Goal: Task Accomplishment & Management: Complete application form

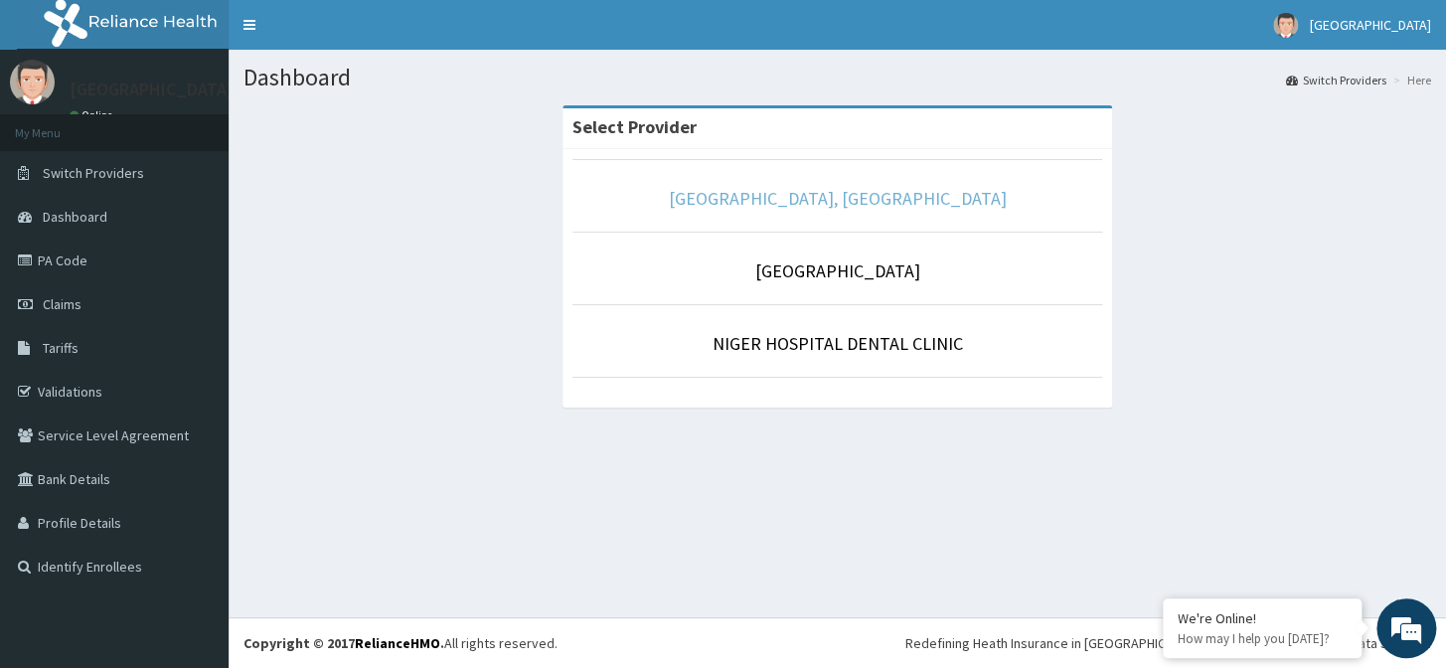
click at [869, 203] on link "[GEOGRAPHIC_DATA], [GEOGRAPHIC_DATA]" at bounding box center [838, 198] width 338 height 23
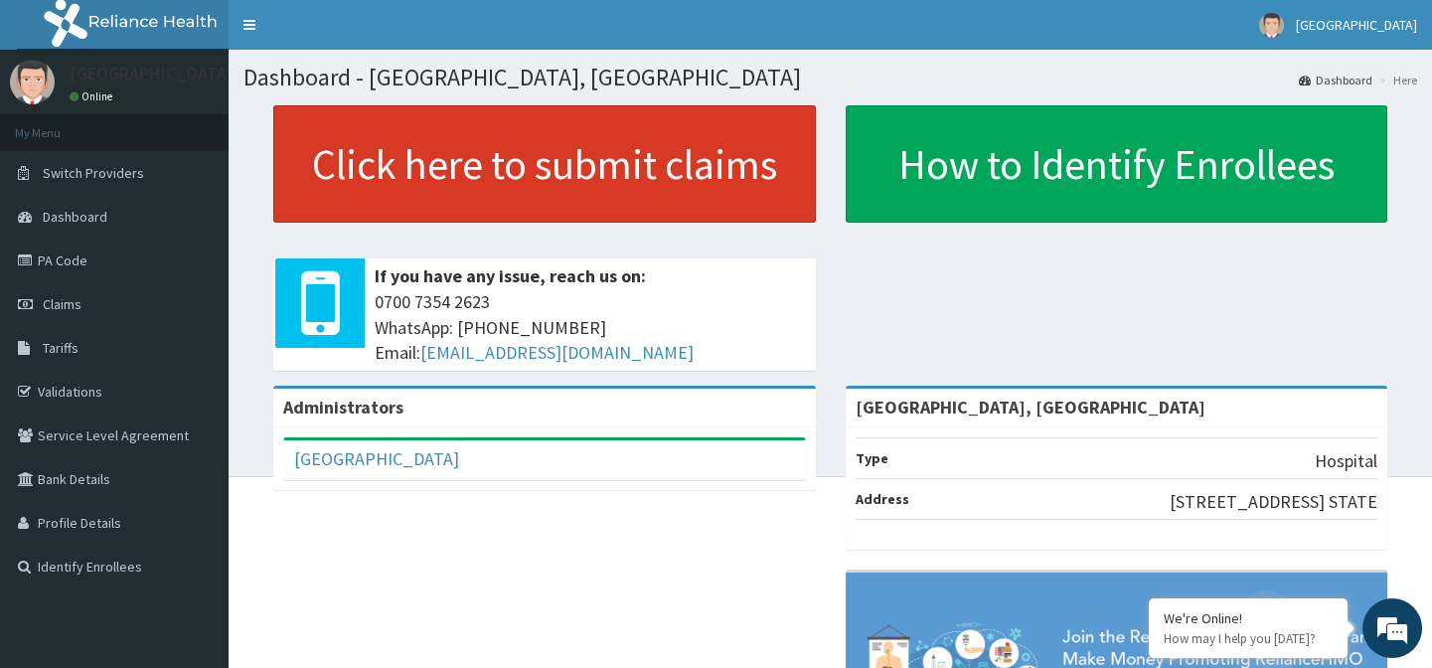
click at [475, 154] on link "Click here to submit claims" at bounding box center [544, 163] width 543 height 117
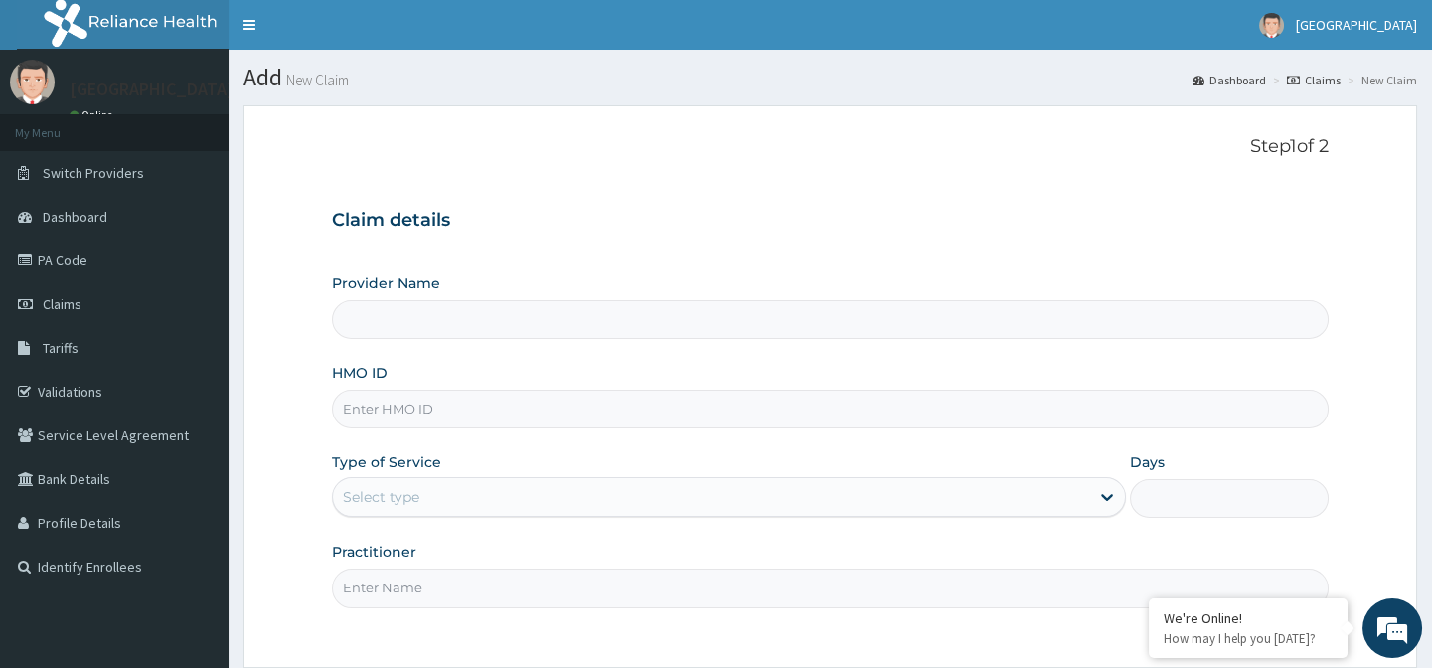
type input "[GEOGRAPHIC_DATA], [GEOGRAPHIC_DATA]"
click at [433, 421] on input "HMO ID" at bounding box center [830, 409] width 996 height 39
paste input "NPM/10377/E"
type input "NPM/10377/E"
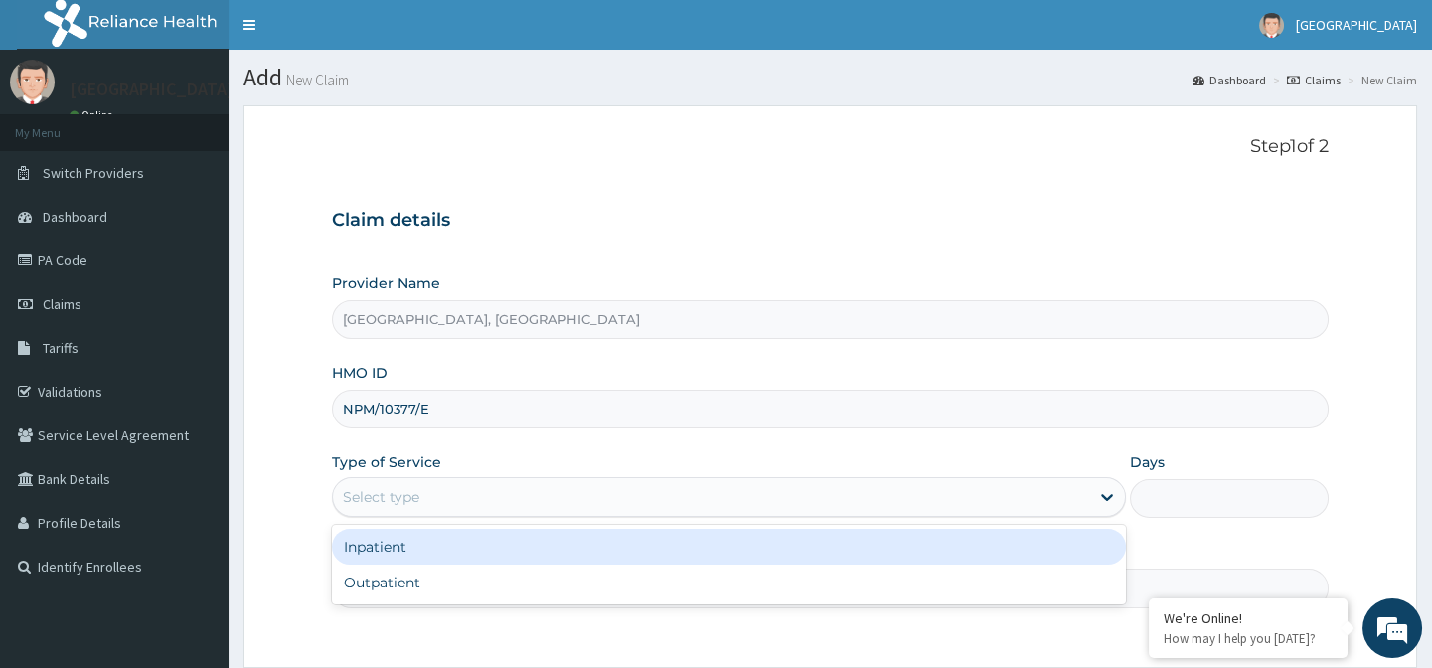
click at [417, 500] on div "Select type" at bounding box center [381, 497] width 77 height 20
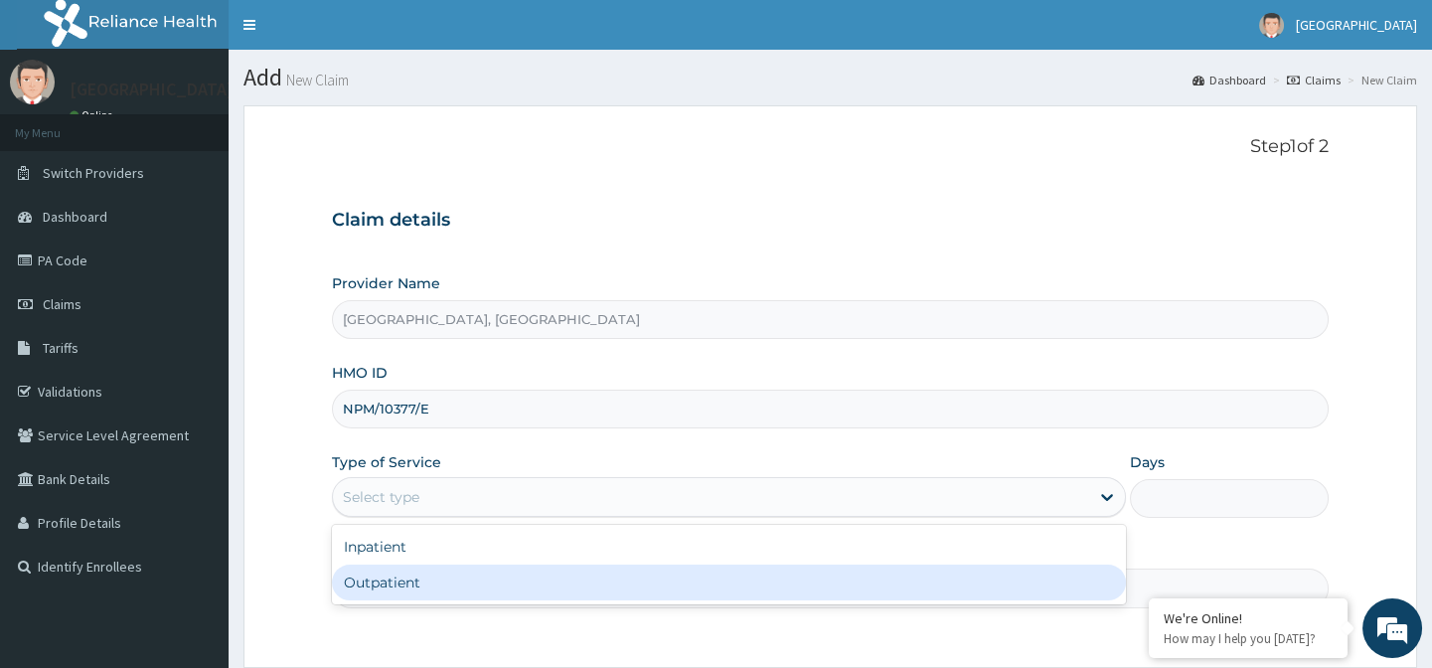
click at [441, 597] on div "Outpatient" at bounding box center [729, 583] width 794 height 36
type input "1"
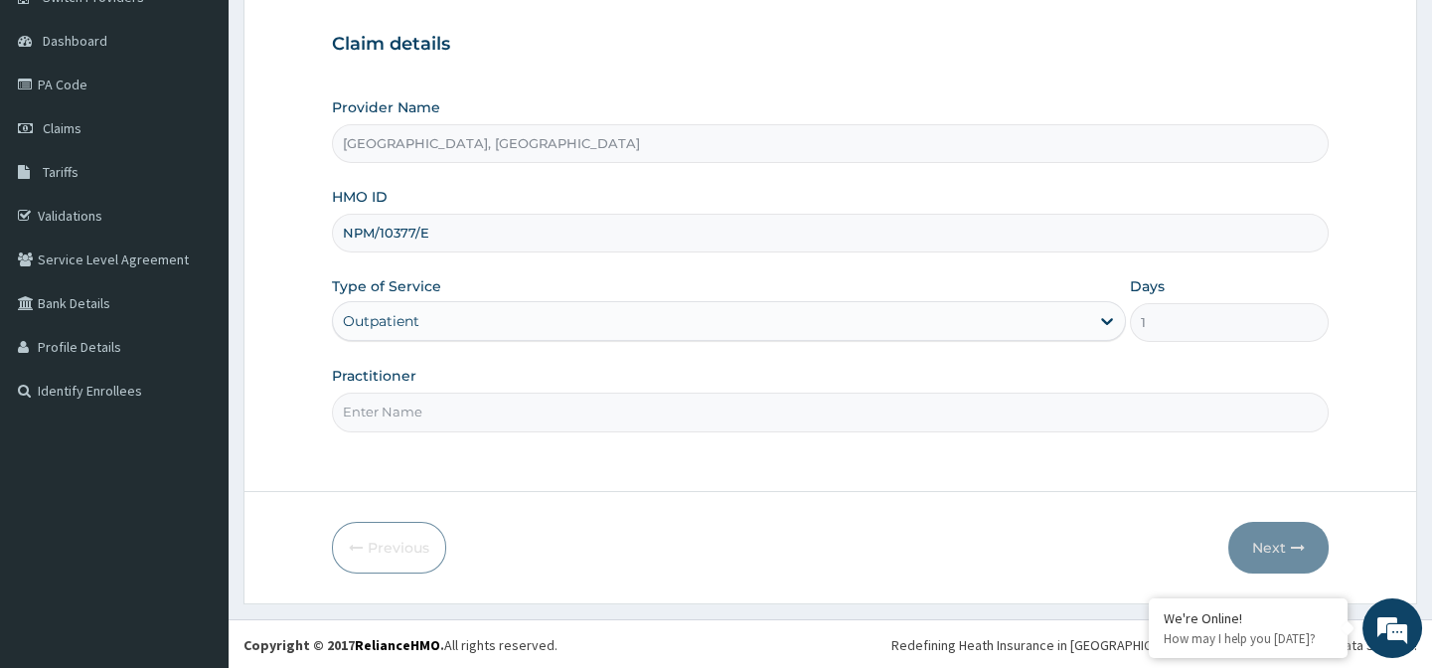
scroll to position [178, 0]
click at [471, 403] on input "Practitioner" at bounding box center [830, 410] width 996 height 39
type input "DR KEN"
click at [1252, 539] on button "Next" at bounding box center [1279, 546] width 100 height 52
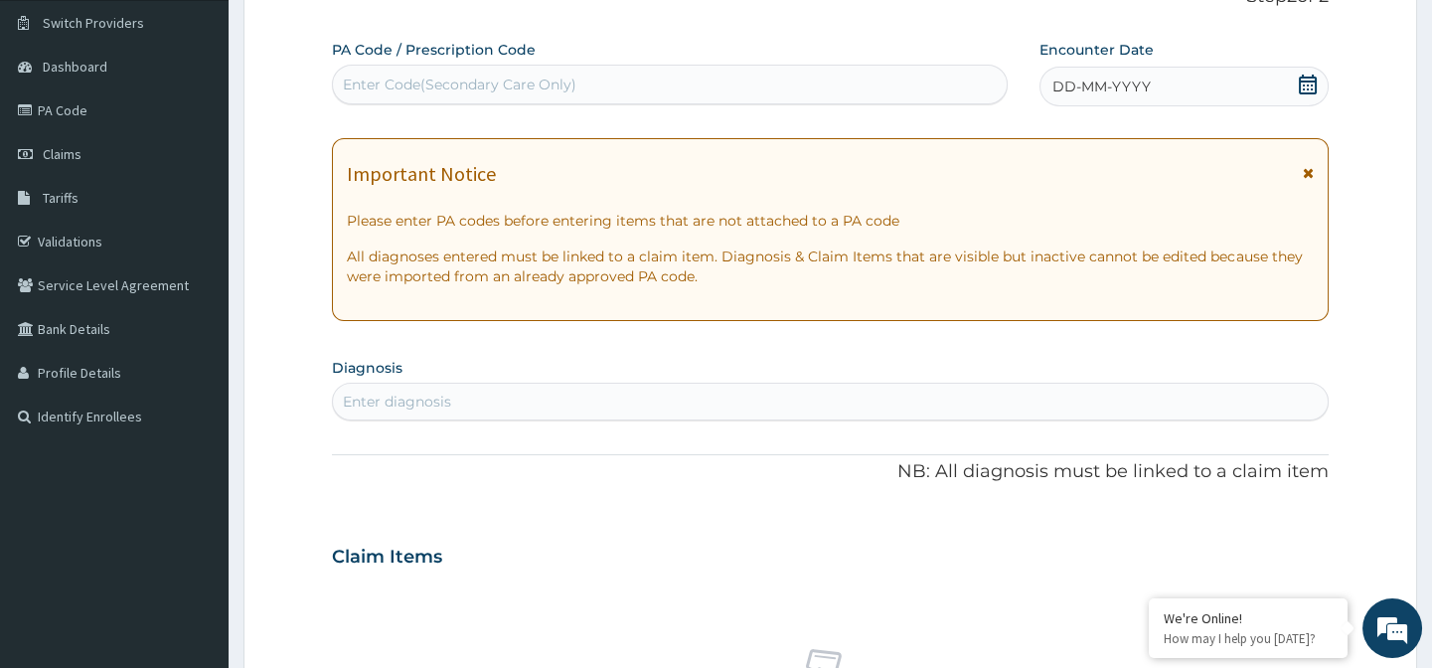
scroll to position [0, 0]
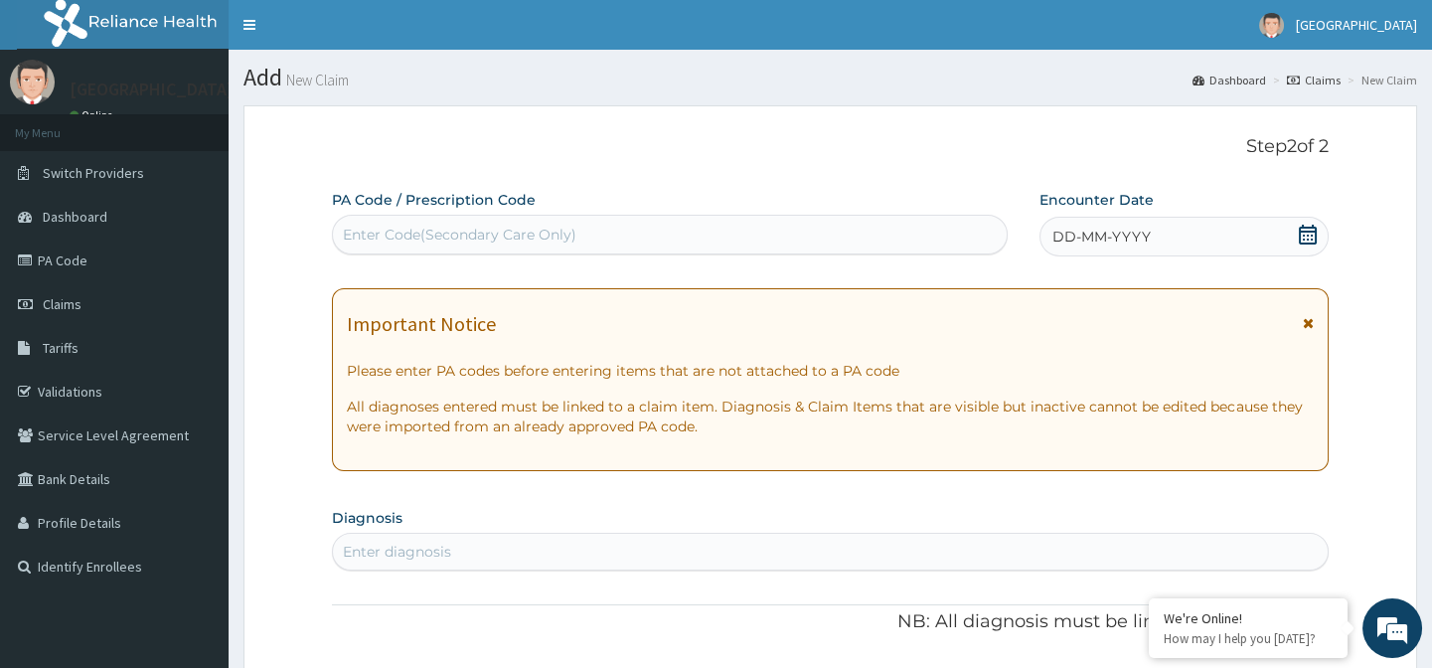
click at [445, 229] on div "Enter Code(Secondary Care Only)" at bounding box center [460, 235] width 234 height 20
click at [1309, 229] on icon at bounding box center [1308, 235] width 20 height 20
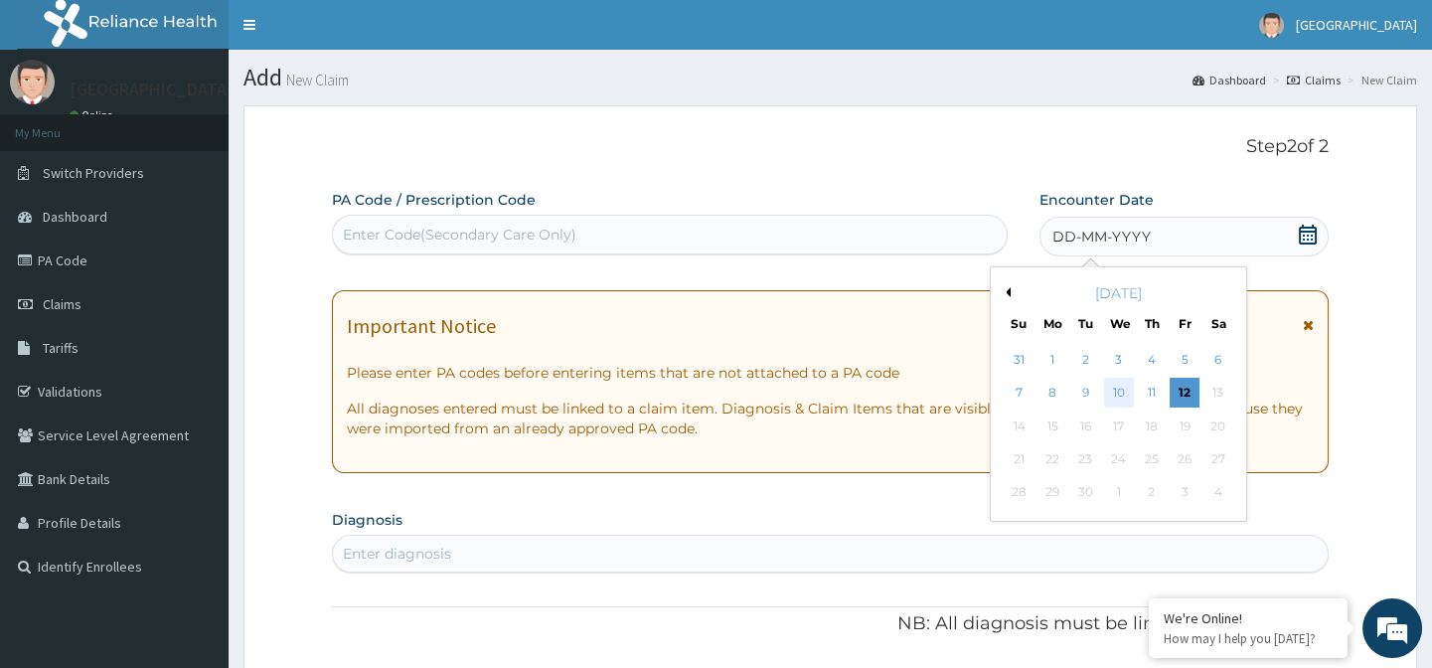
click at [1113, 389] on div "10" at bounding box center [1118, 394] width 30 height 30
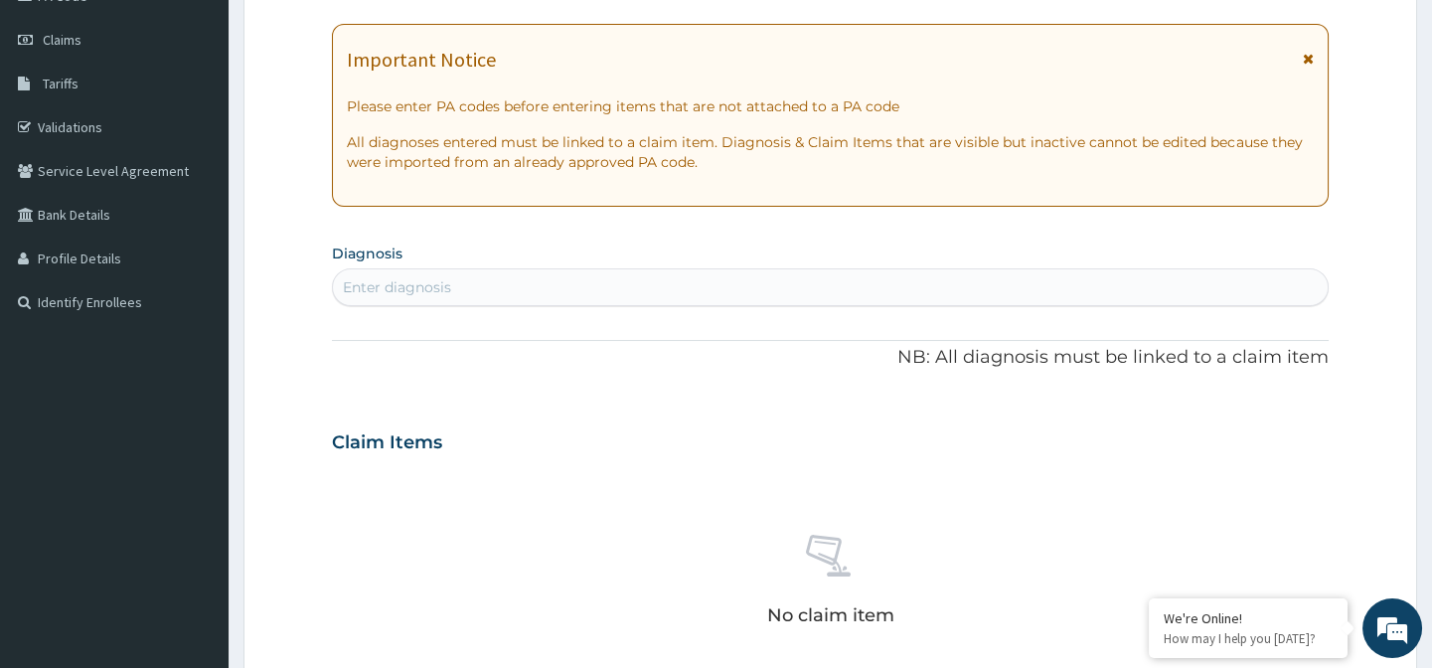
scroll to position [270, 0]
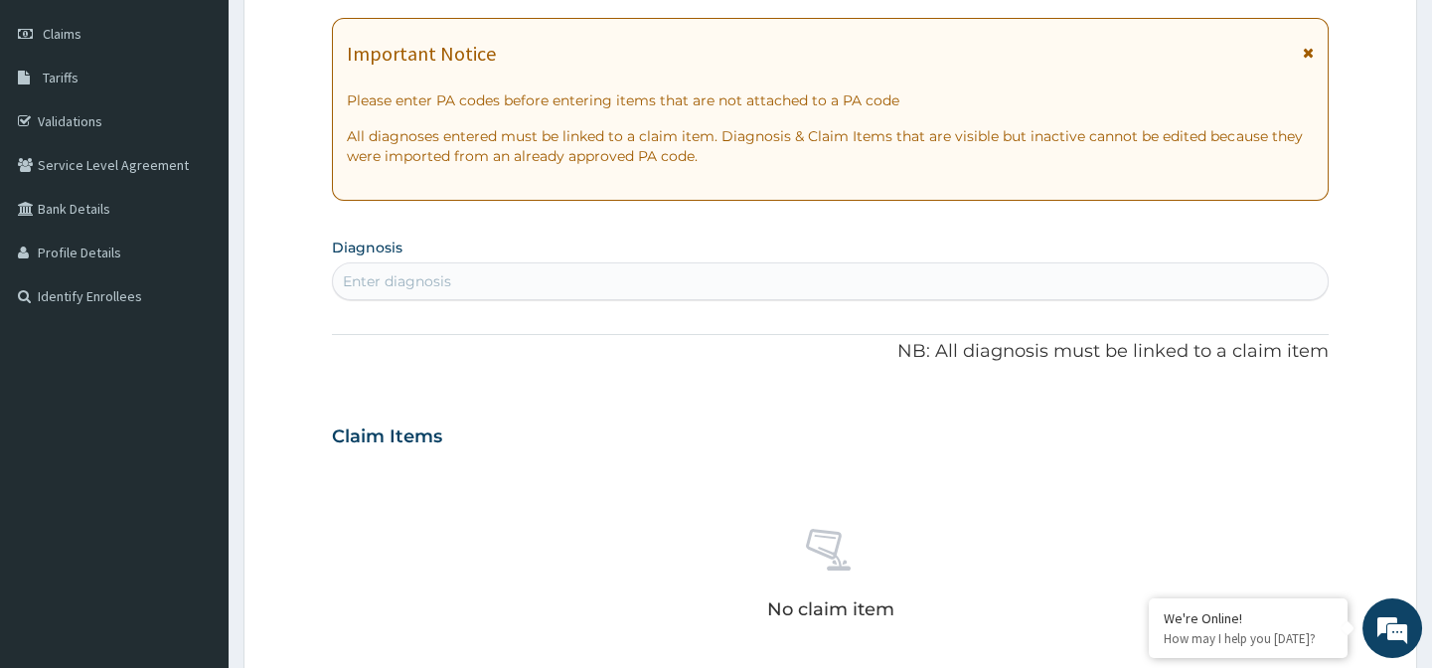
click at [459, 280] on div "Enter diagnosis" at bounding box center [830, 281] width 994 height 32
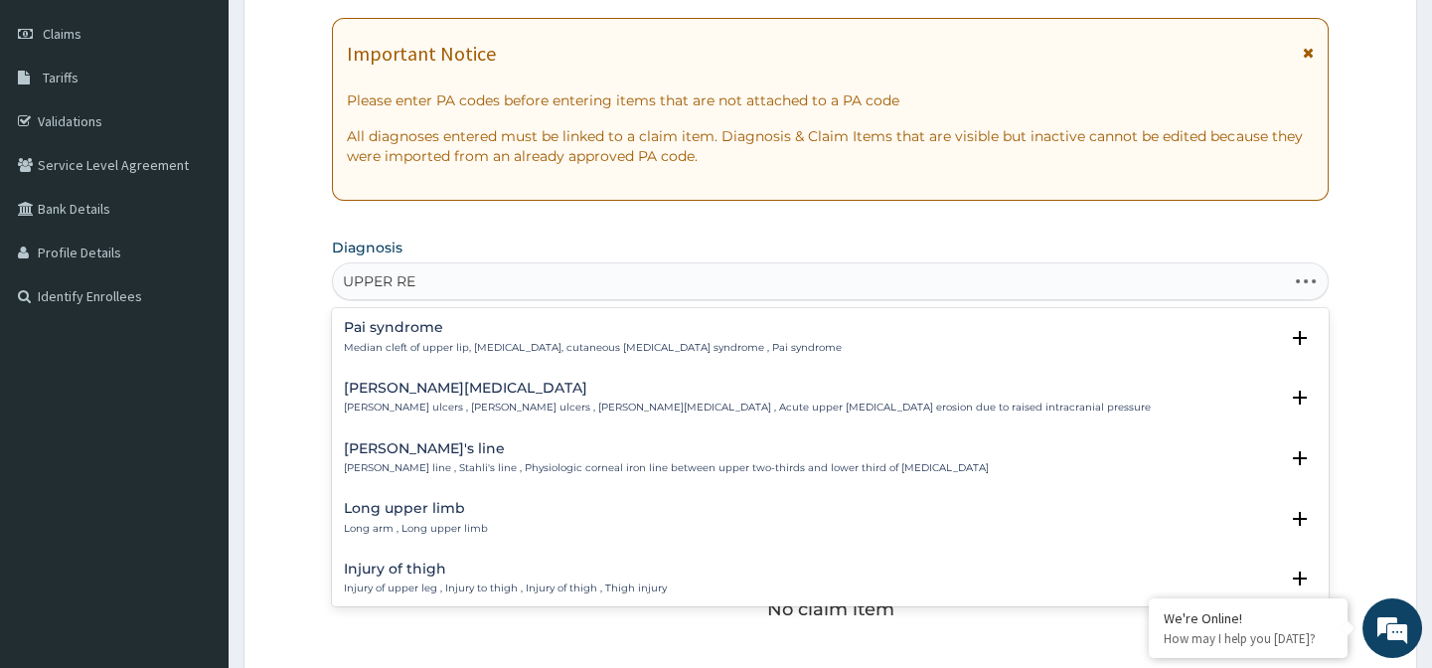
type input "UPPER RES"
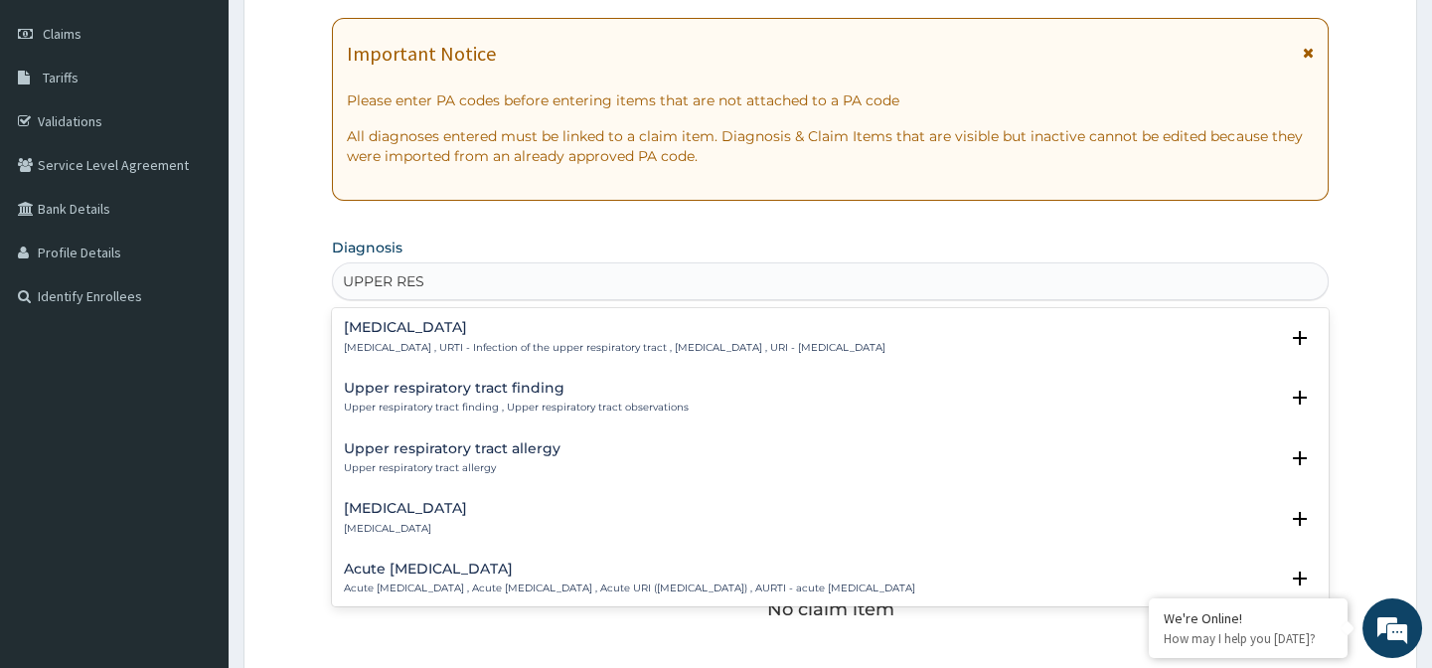
click at [558, 341] on p "Upper respiratory infection , URTI - Infection of the upper respiratory tract ,…" at bounding box center [615, 348] width 542 height 14
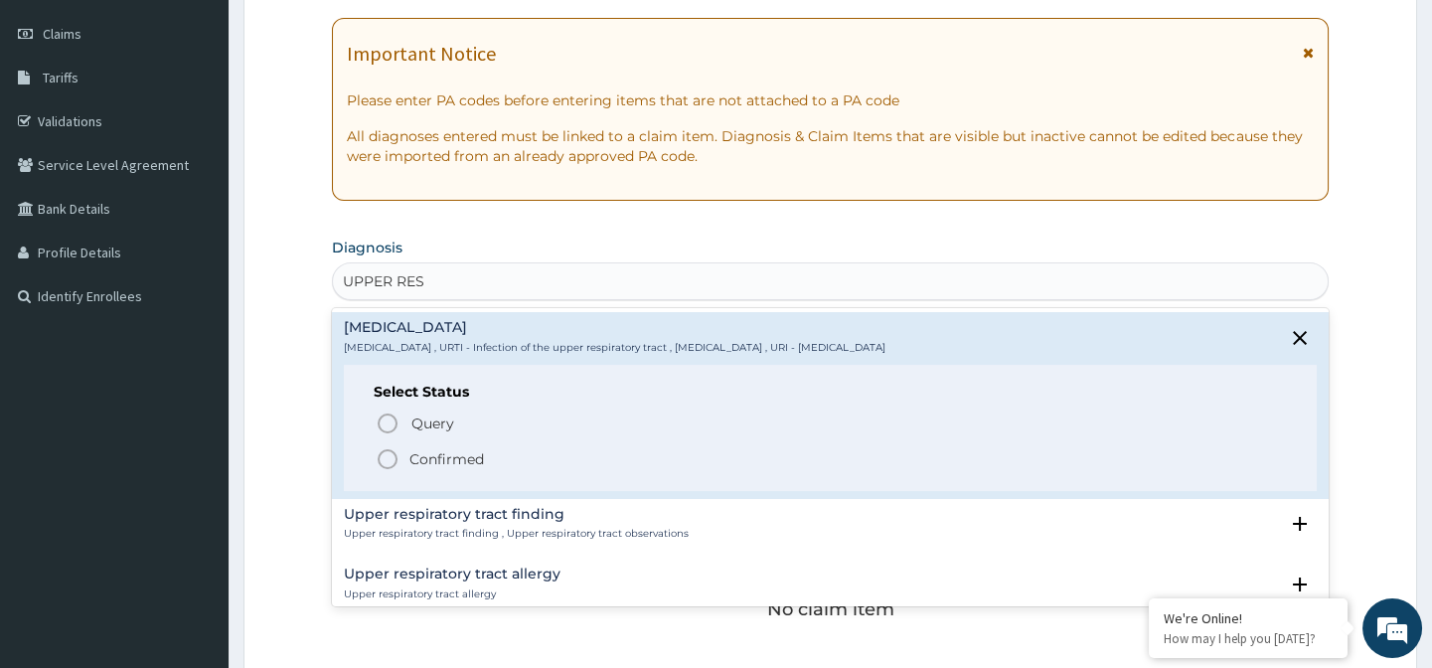
click at [391, 465] on circle "status option filled" at bounding box center [388, 459] width 18 height 18
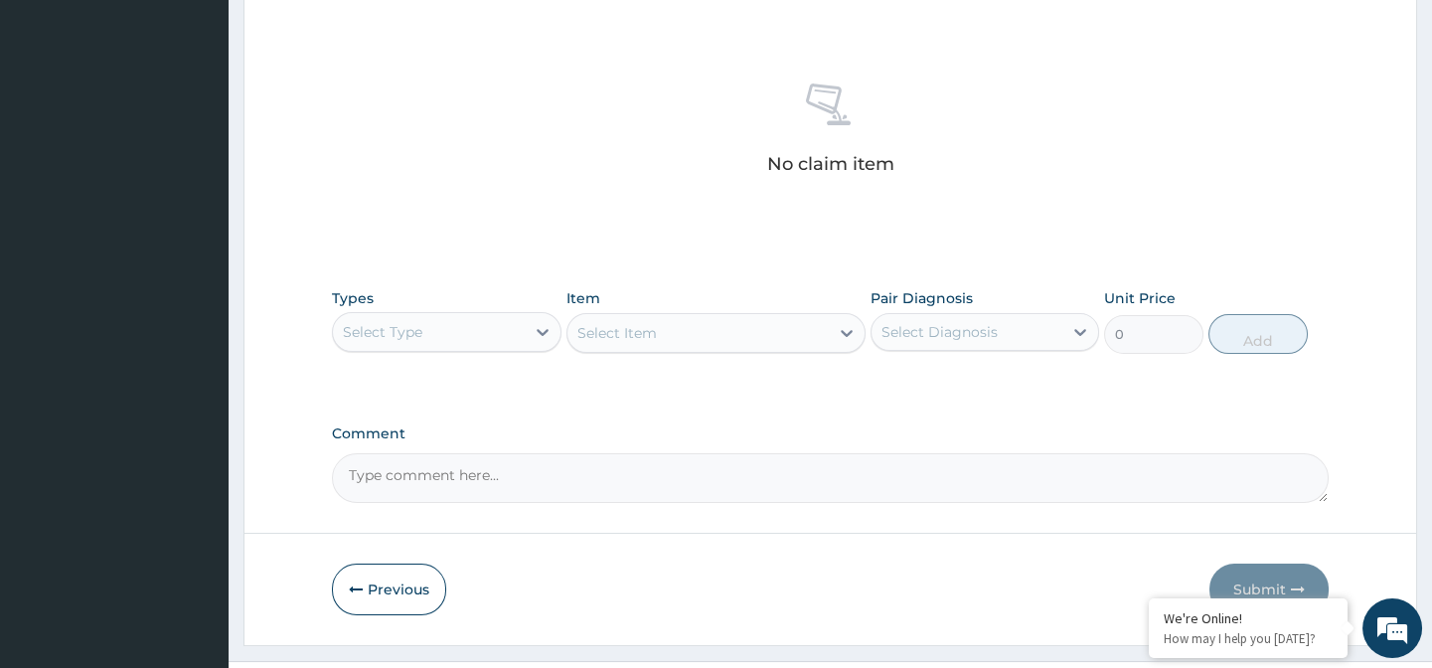
scroll to position [723, 0]
click at [470, 322] on div "Select Type" at bounding box center [428, 331] width 191 height 32
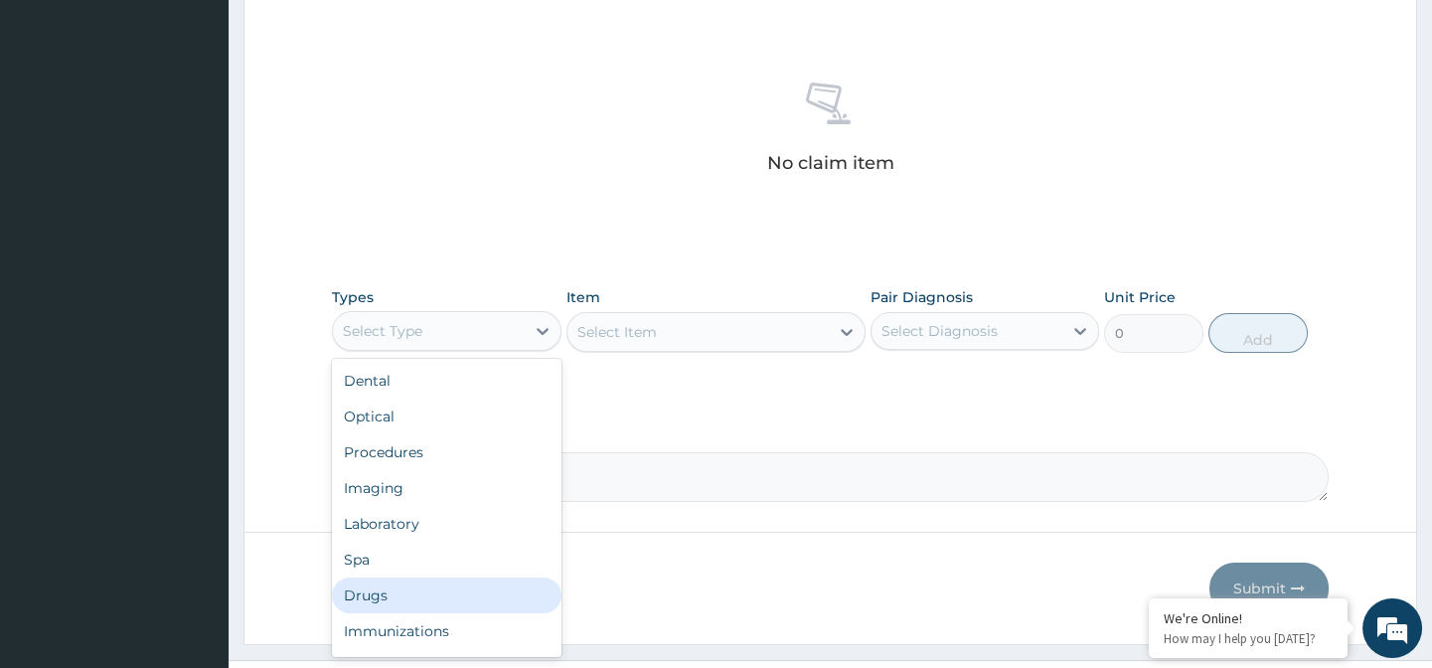
click at [437, 595] on div "Drugs" at bounding box center [446, 596] width 229 height 36
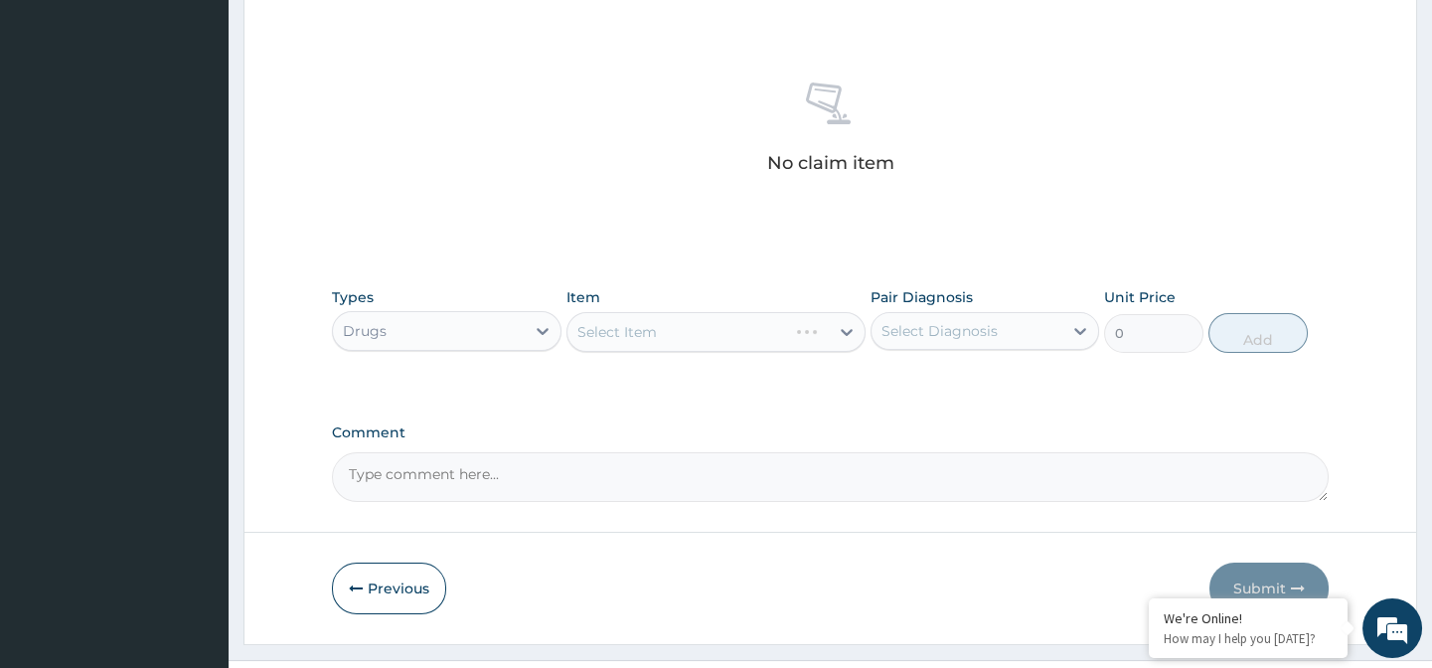
click at [679, 333] on div "Select Item" at bounding box center [716, 332] width 299 height 40
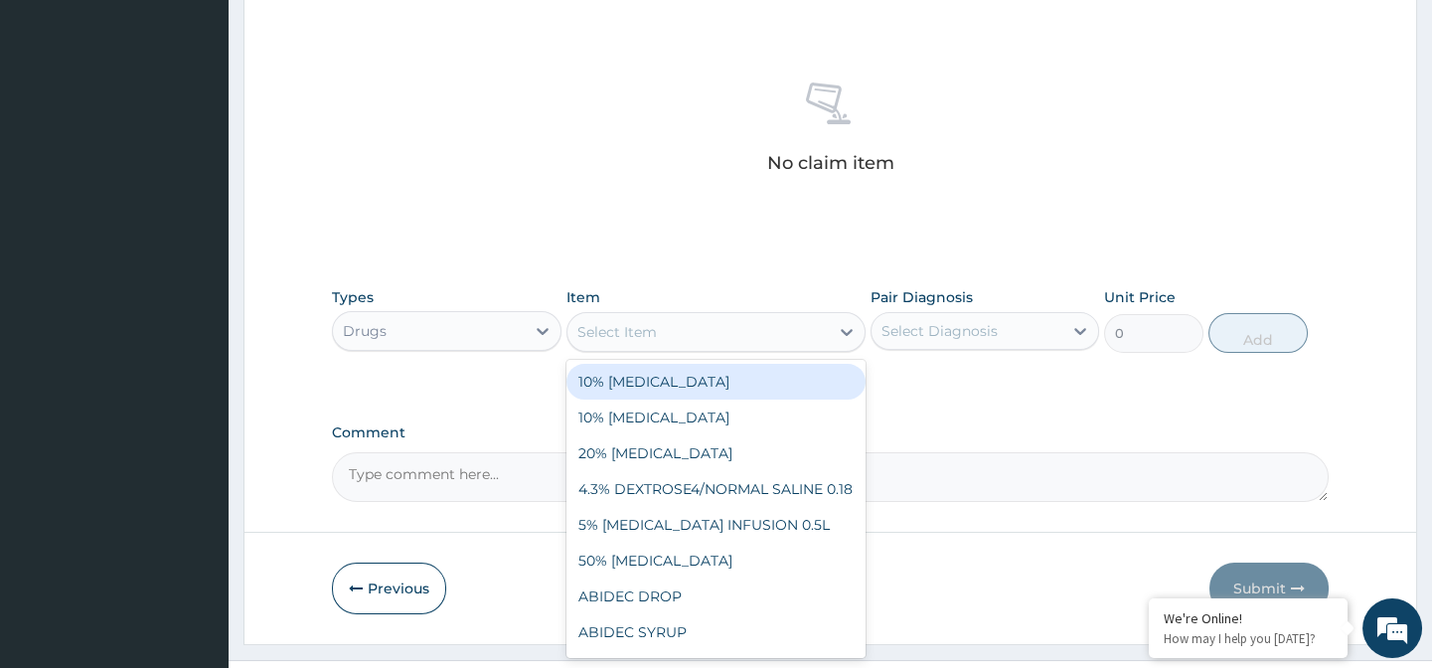
click at [679, 333] on div "Select Item" at bounding box center [698, 332] width 261 height 32
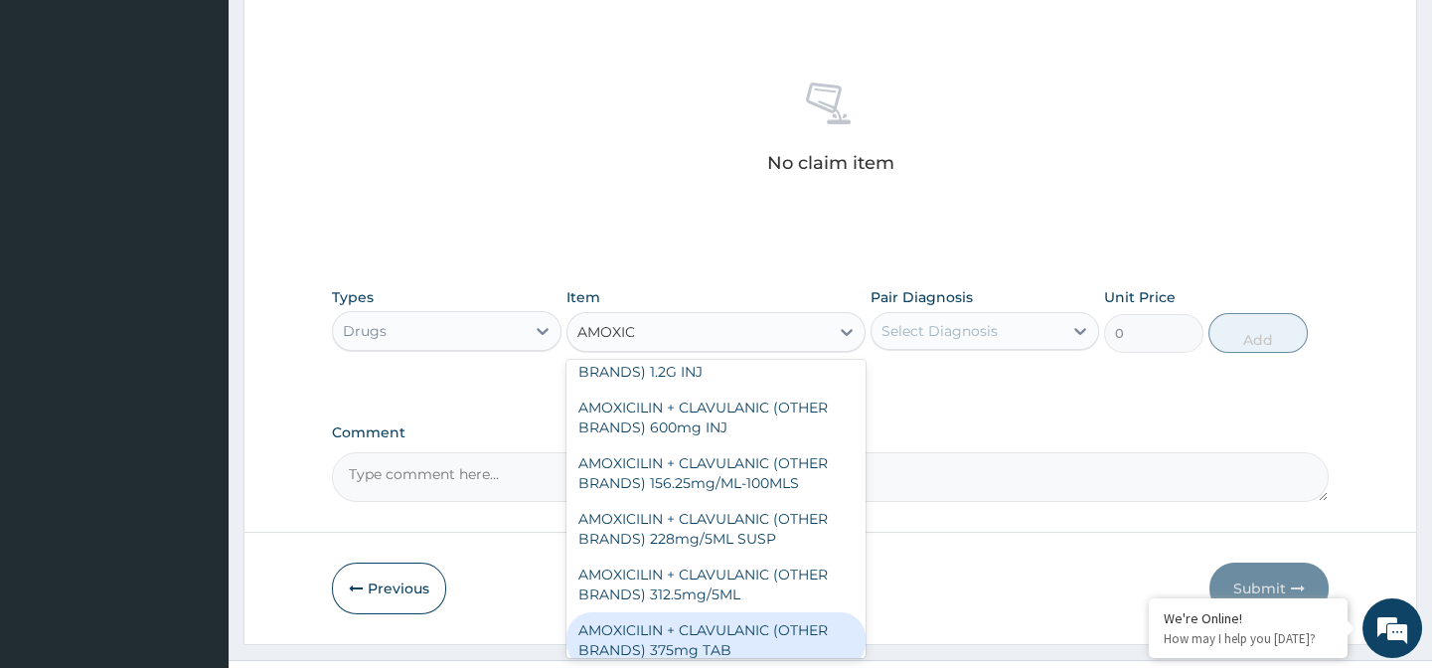
scroll to position [0, 0]
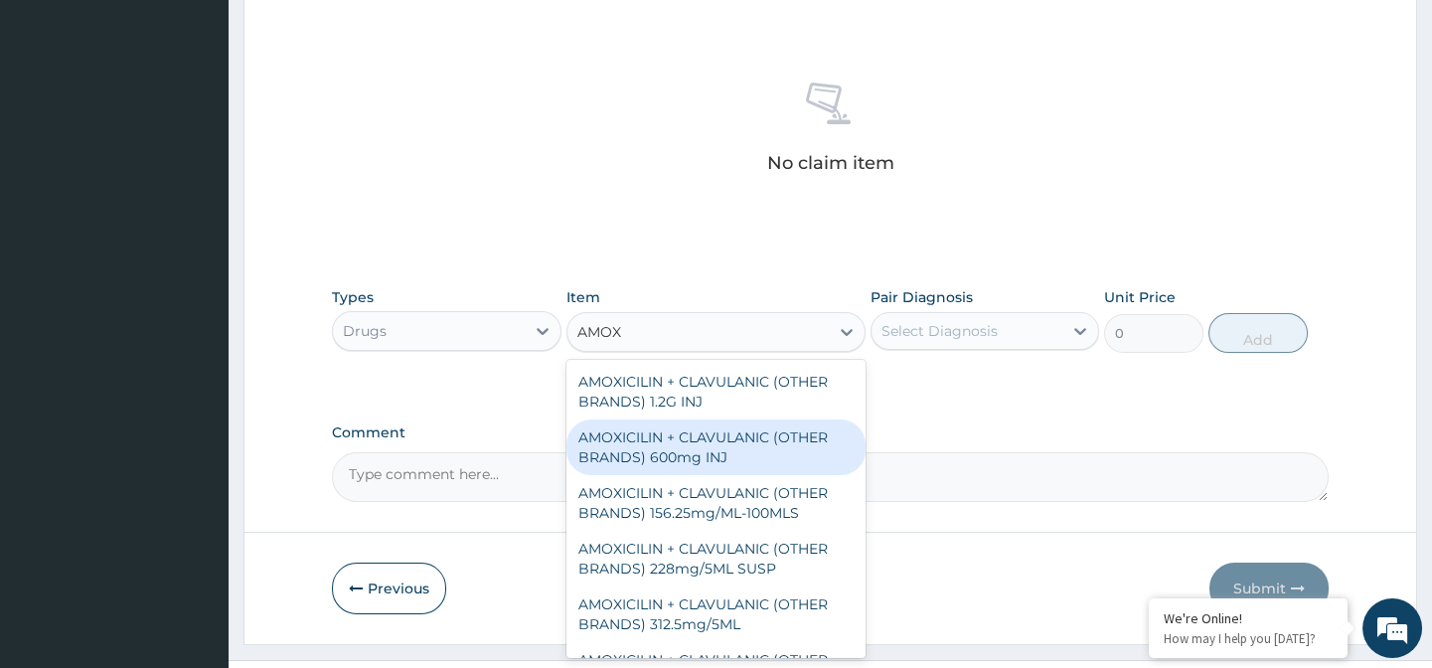
type input "AMOXY"
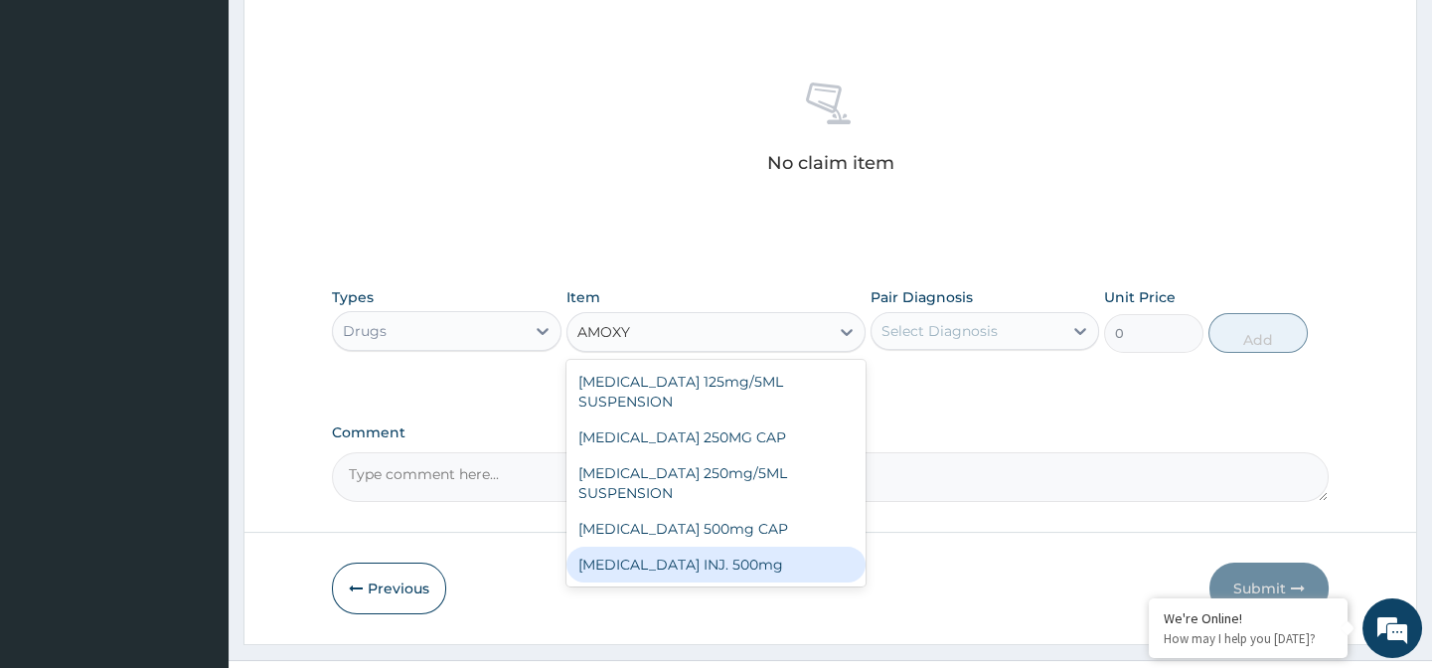
click at [721, 547] on div "AMOXYCILLIN INJ. 500mg" at bounding box center [716, 565] width 299 height 36
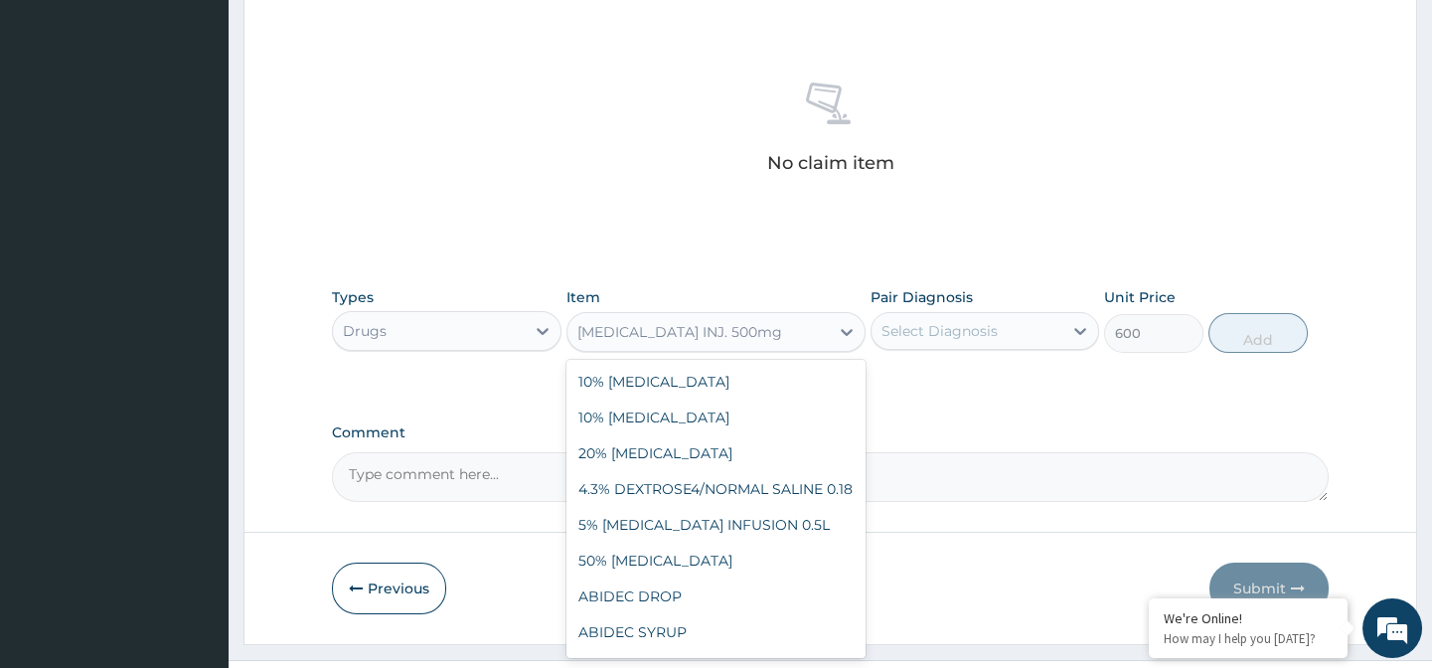
click at [682, 346] on div "AMOXYCILLIN INJ. 500mg" at bounding box center [698, 332] width 261 height 32
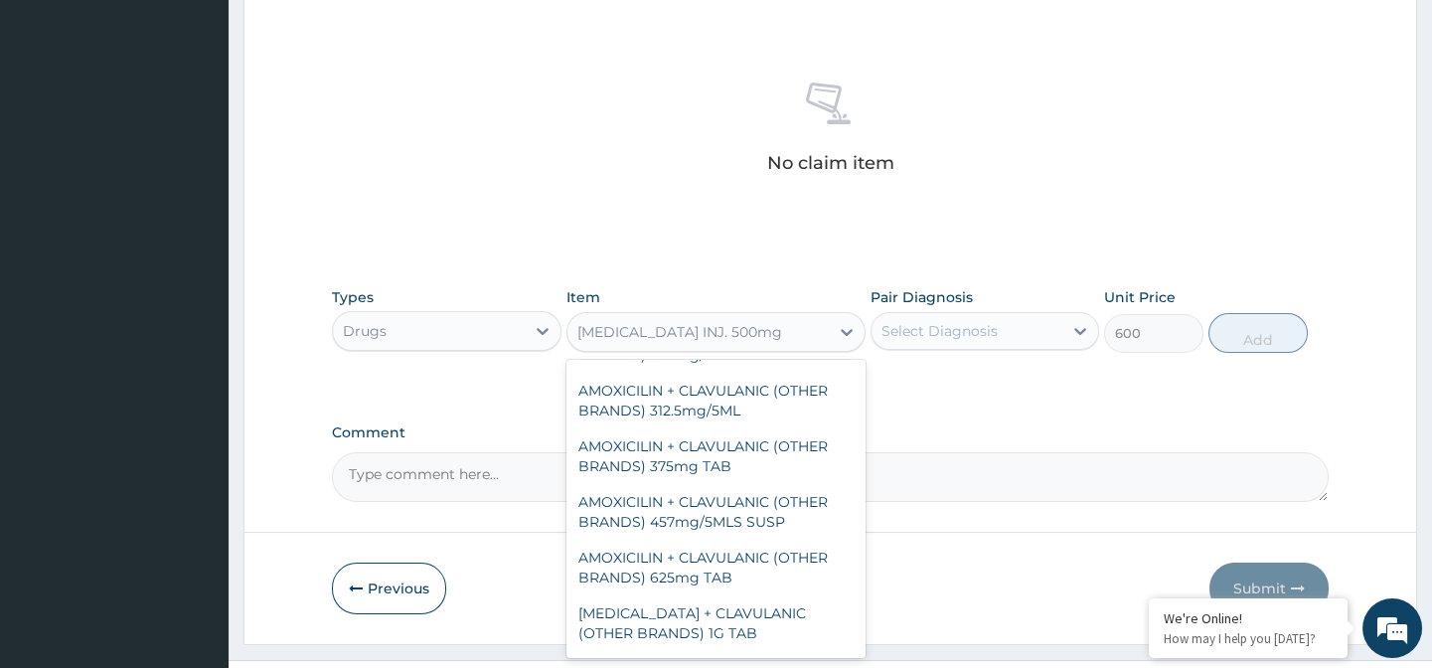
type input "120"
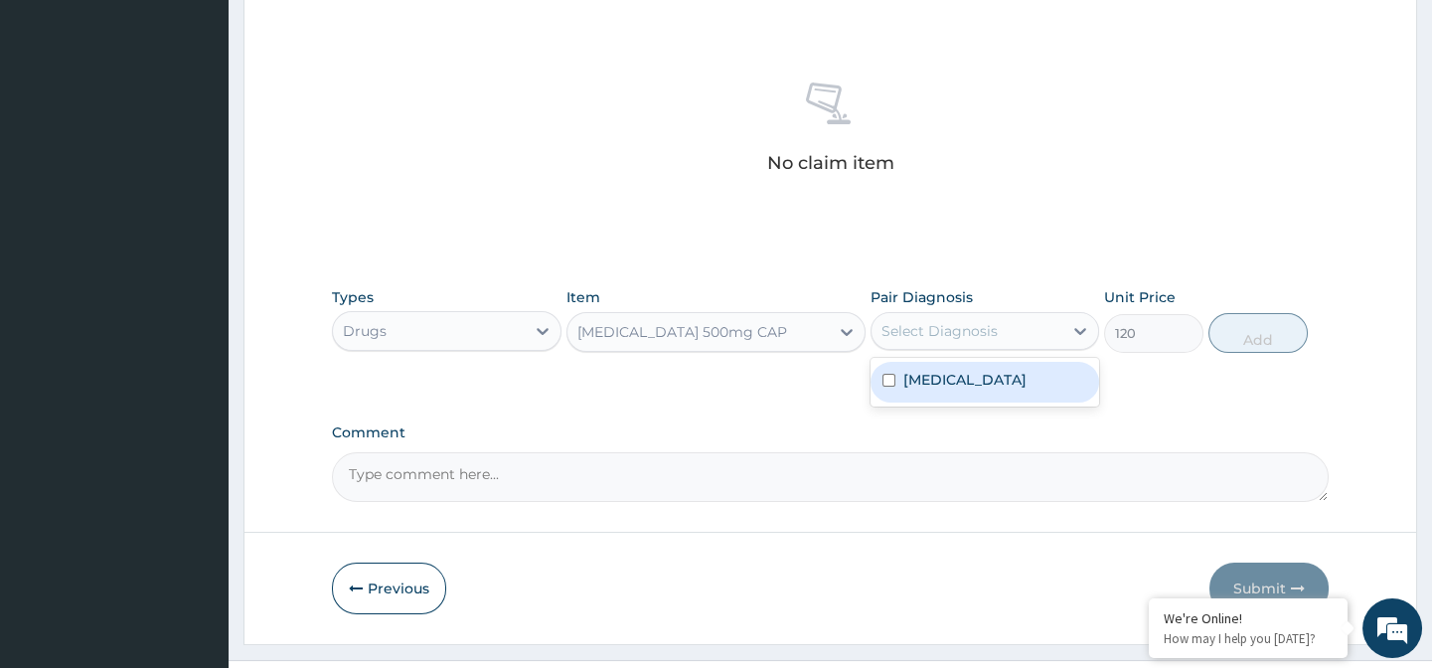
click at [930, 331] on div "Select Diagnosis" at bounding box center [940, 331] width 116 height 20
click at [881, 390] on div "Upper respiratory infection" at bounding box center [985, 382] width 229 height 41
checkbox input "true"
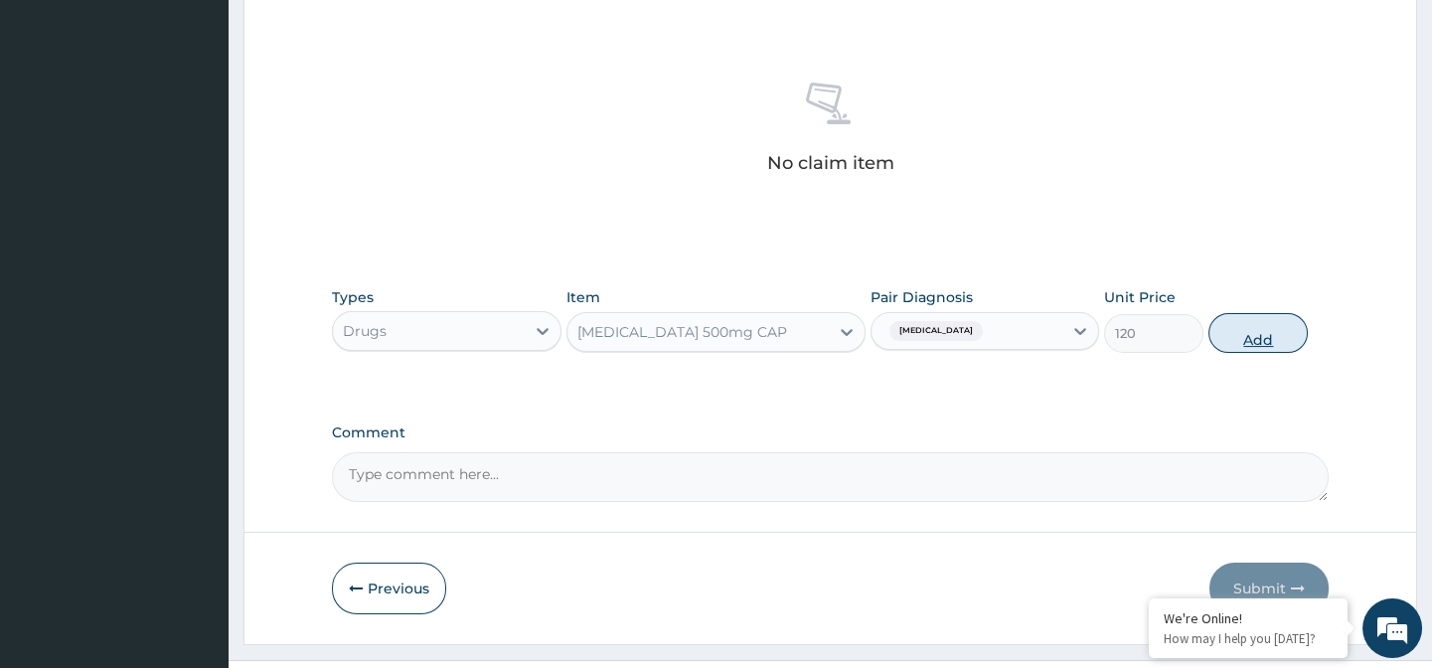
click at [1272, 328] on button "Add" at bounding box center [1258, 333] width 99 height 40
type input "0"
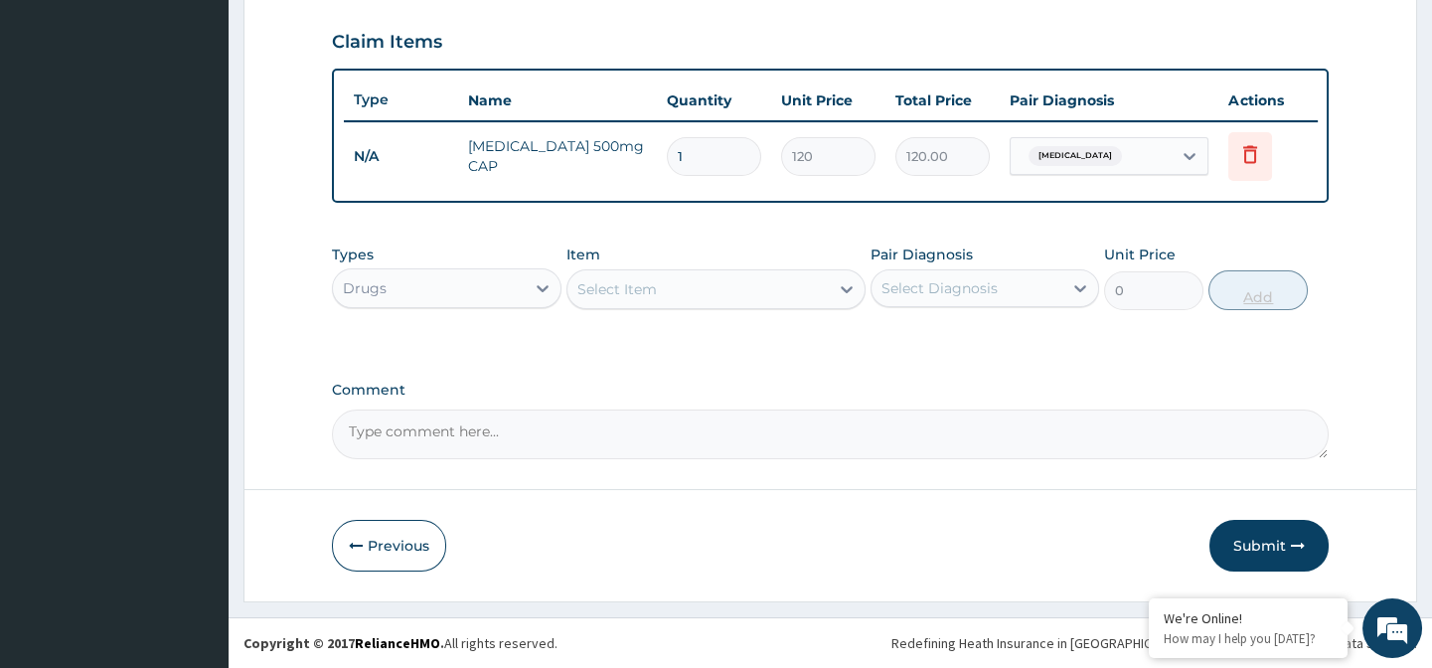
scroll to position [683, 0]
type input "0.00"
type input "2"
type input "240.00"
type input "20"
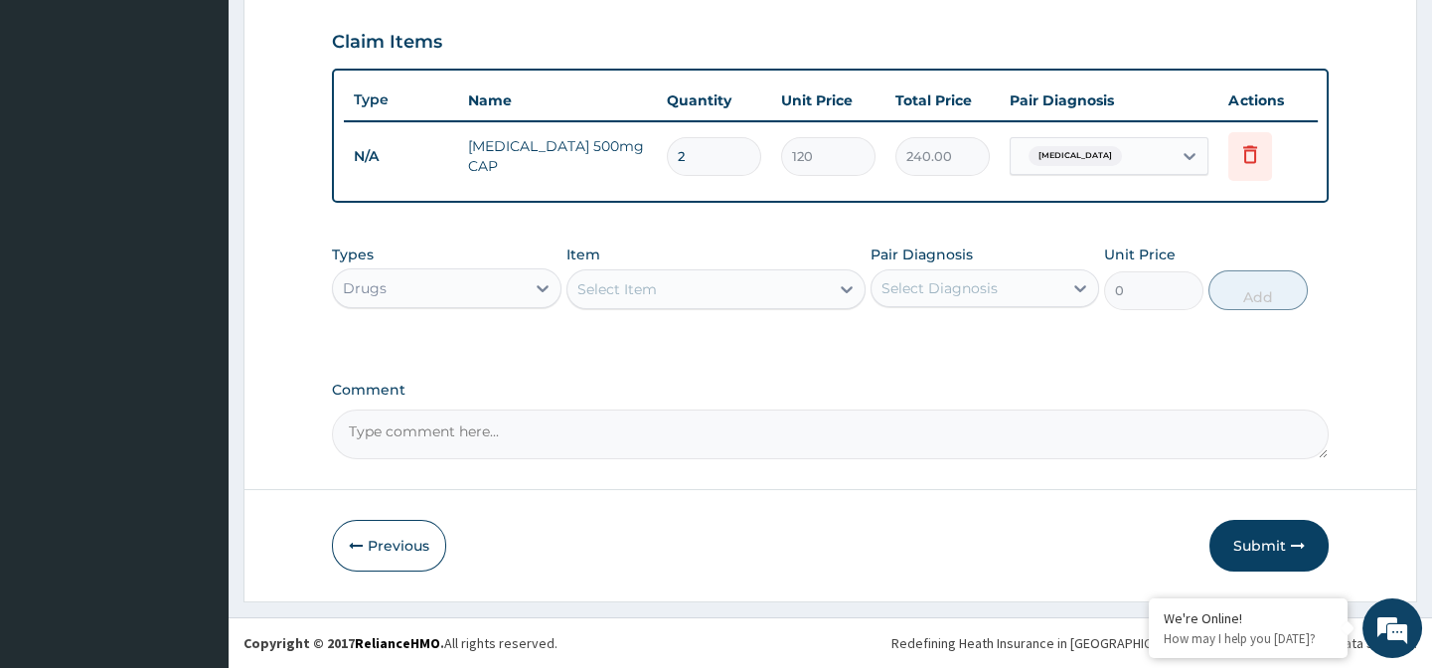
type input "2400.00"
type input "20"
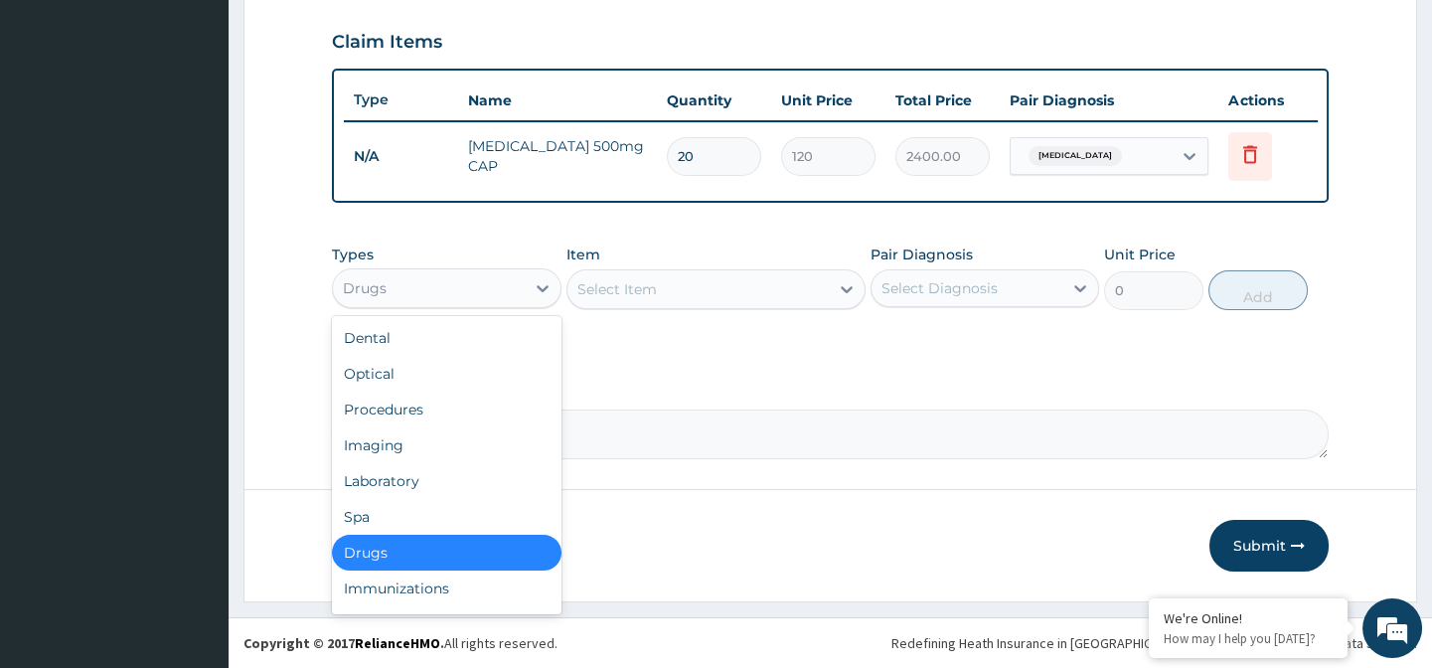
click at [464, 303] on div "Drugs" at bounding box center [428, 288] width 191 height 32
click at [693, 280] on div "Select Item" at bounding box center [698, 289] width 261 height 32
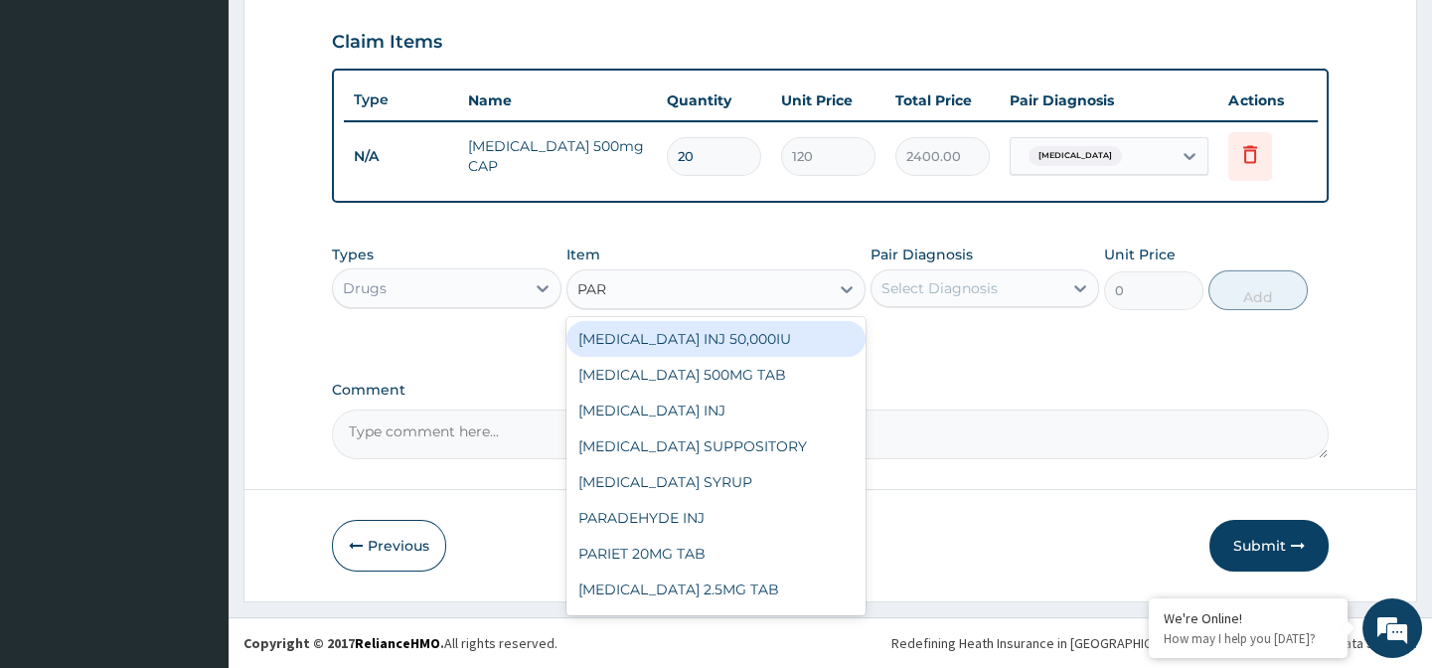
type input "PARA"
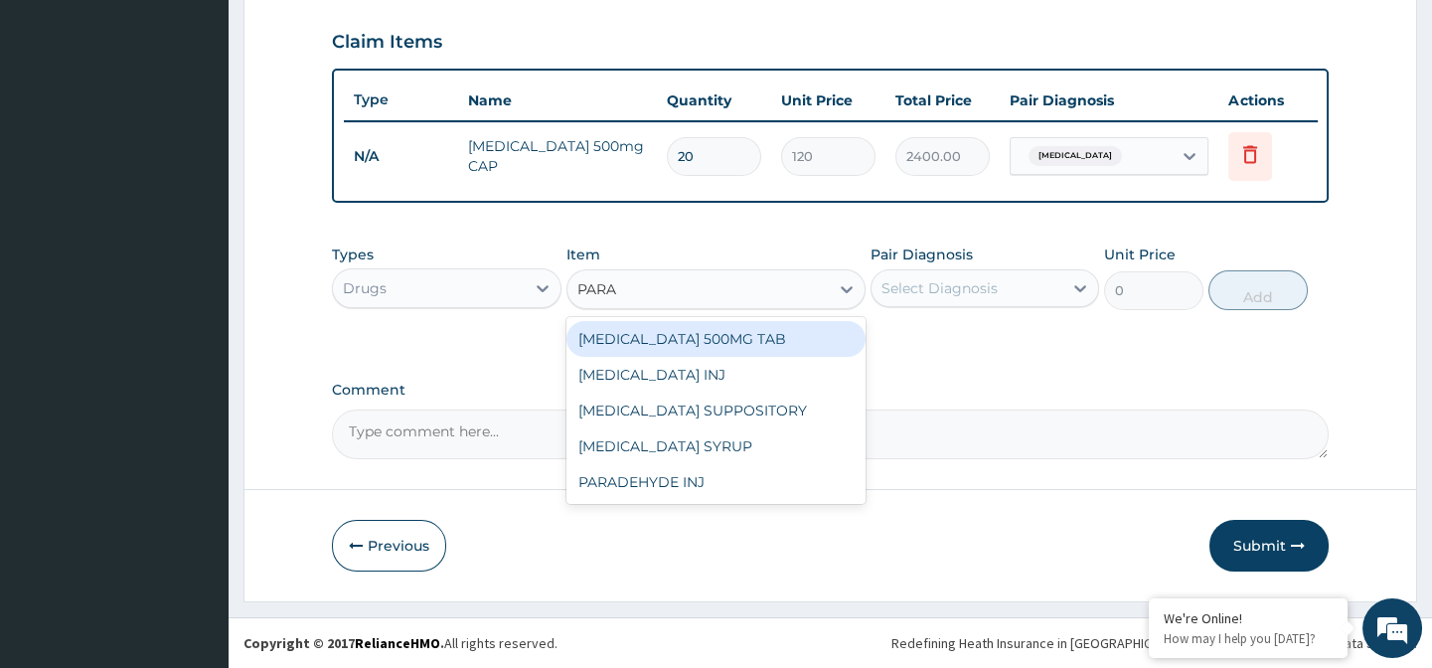
click at [765, 342] on div "PARACETAMOL 500MG TAB" at bounding box center [716, 339] width 299 height 36
type input "72"
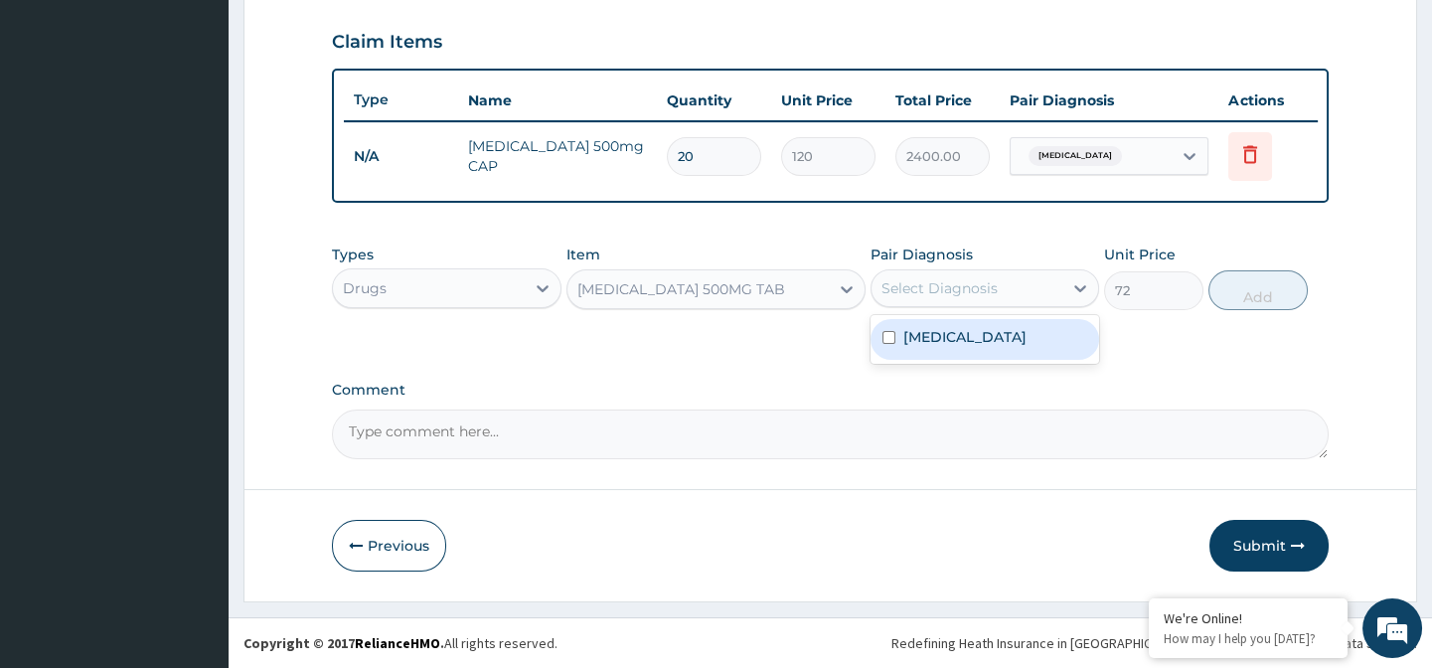
click at [958, 283] on div "Select Diagnosis" at bounding box center [940, 288] width 116 height 20
click at [890, 344] on input "checkbox" at bounding box center [889, 337] width 13 height 13
checkbox input "true"
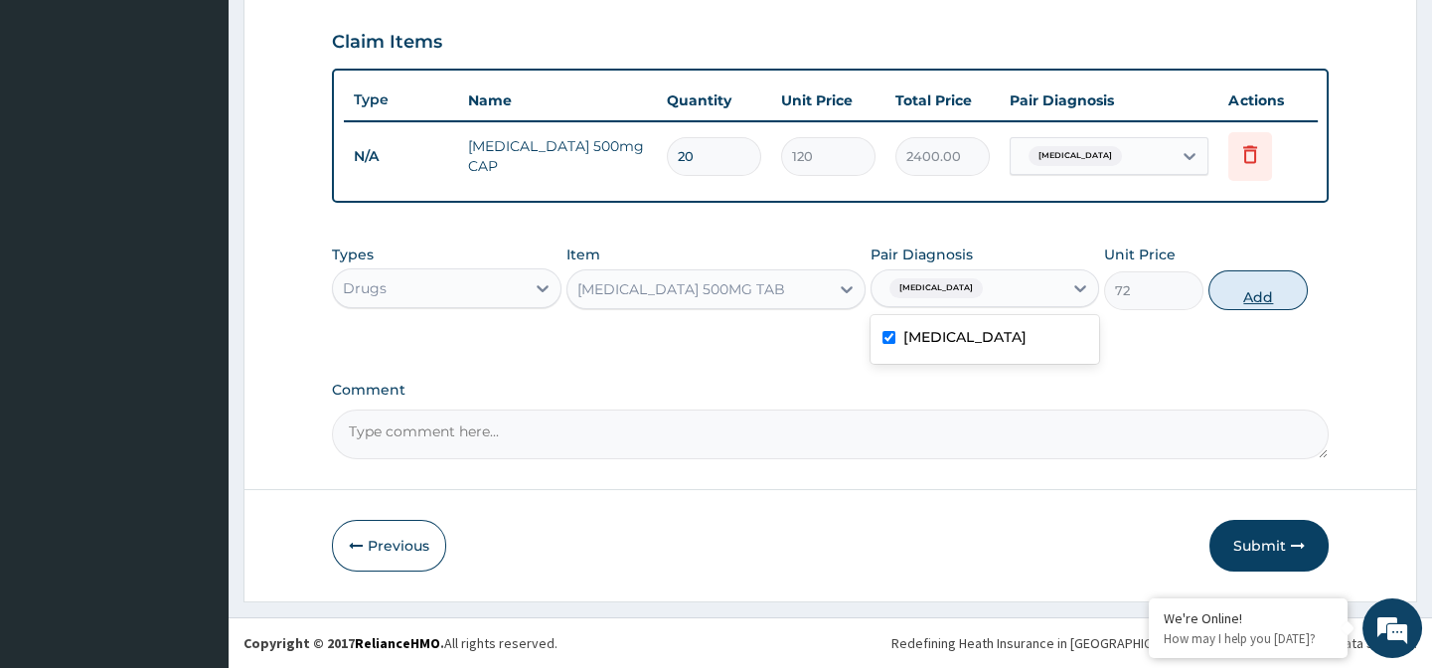
click at [1253, 293] on button "Add" at bounding box center [1258, 290] width 99 height 40
type input "0"
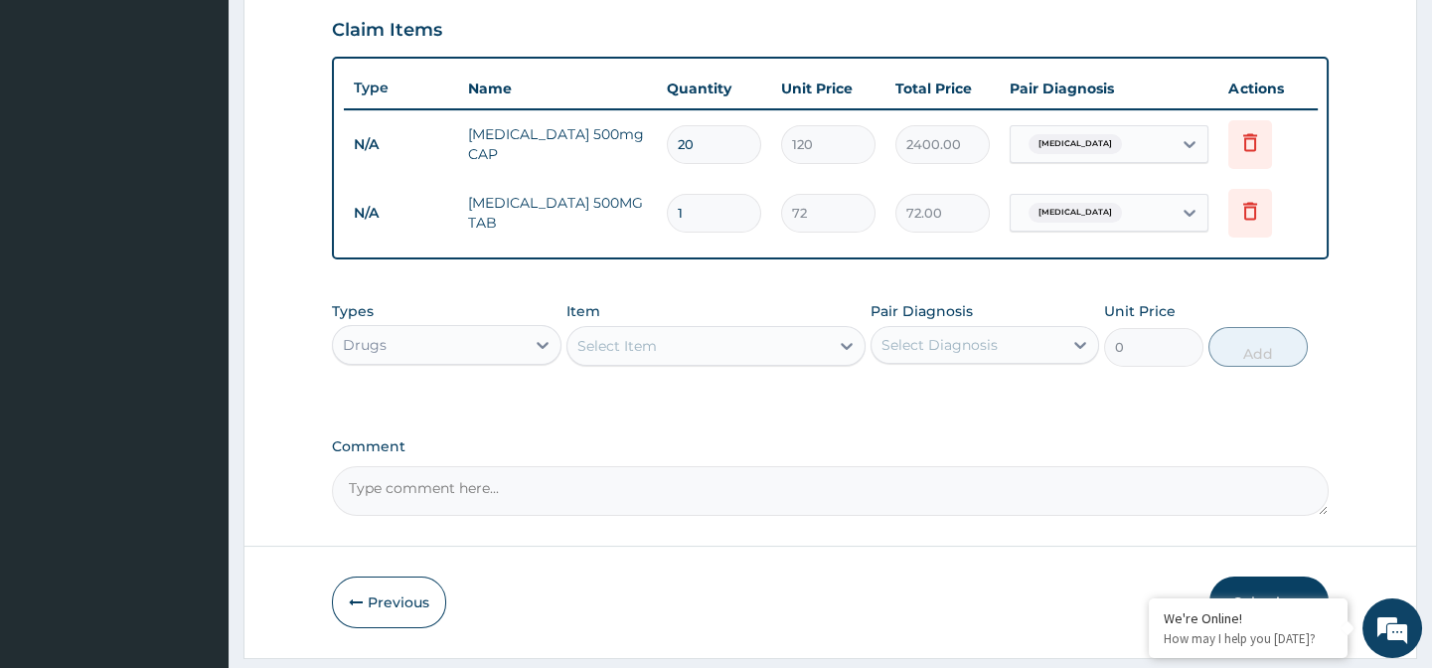
type input "18"
type input "1296.00"
type input "18"
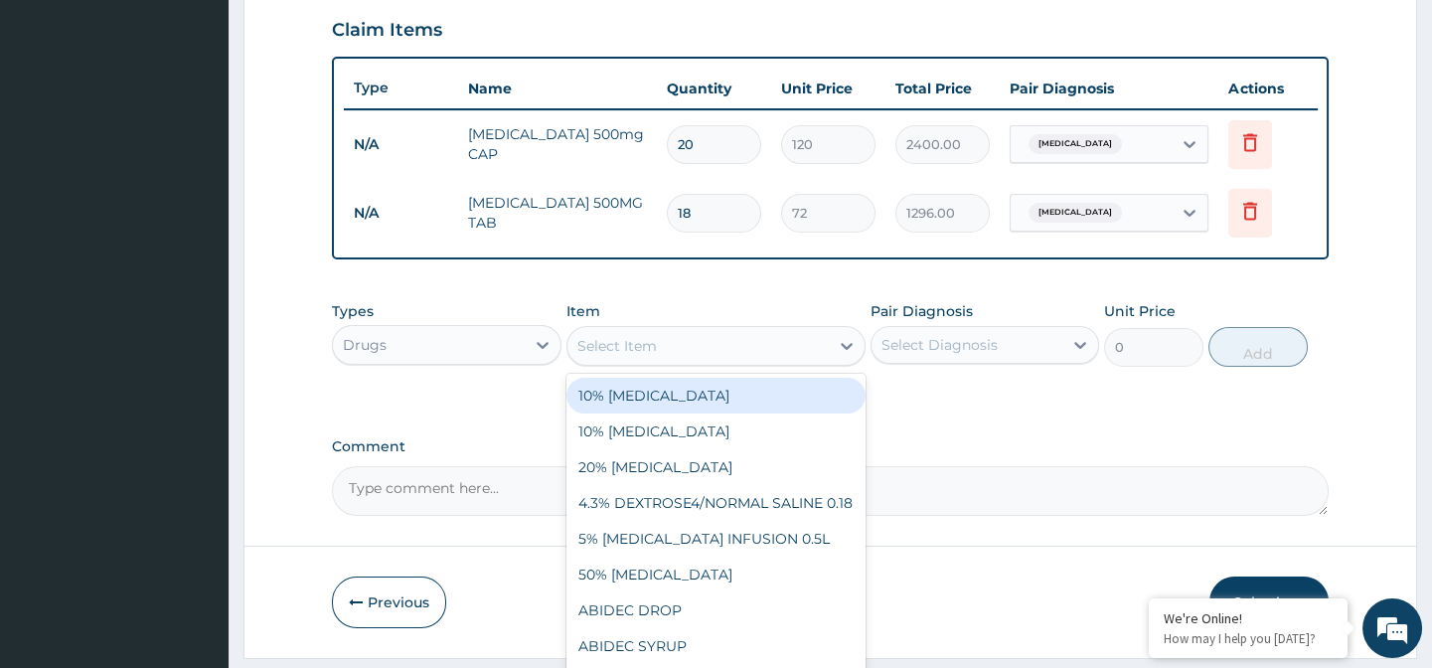
click at [653, 356] on div "Select Item" at bounding box center [618, 346] width 80 height 20
type input "VITA"
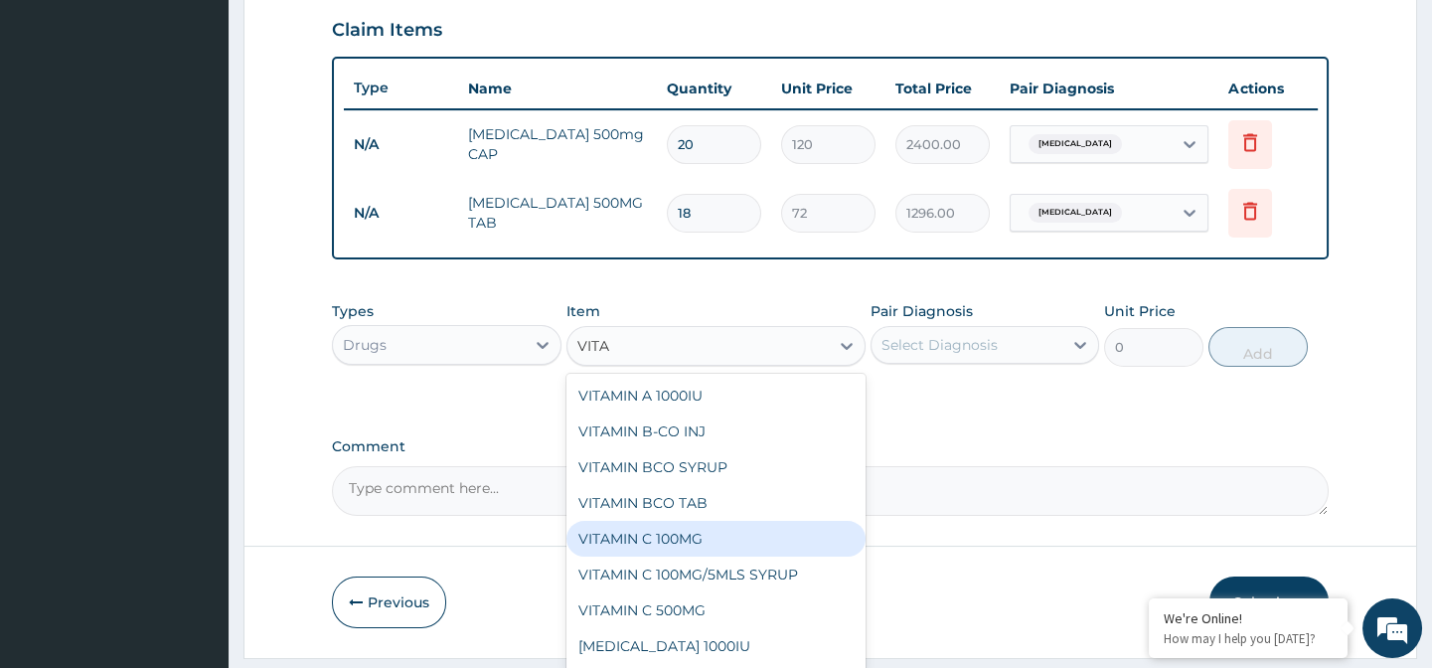
click at [744, 546] on div "VITAMIN C 100MG" at bounding box center [716, 539] width 299 height 36
type input "27"
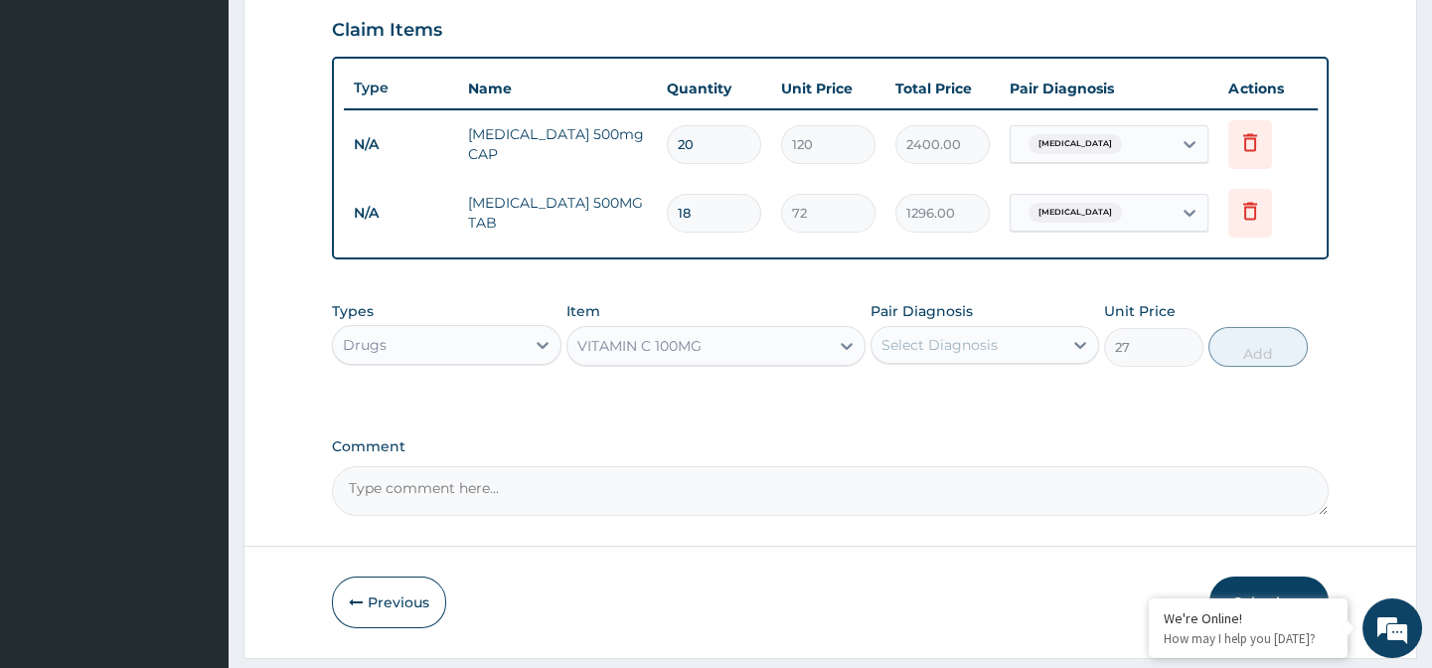
click at [926, 354] on div "Select Diagnosis" at bounding box center [940, 345] width 116 height 20
click at [893, 401] on input "checkbox" at bounding box center [889, 394] width 13 height 13
checkbox input "true"
click at [1277, 360] on button "Add" at bounding box center [1258, 347] width 99 height 40
type input "0"
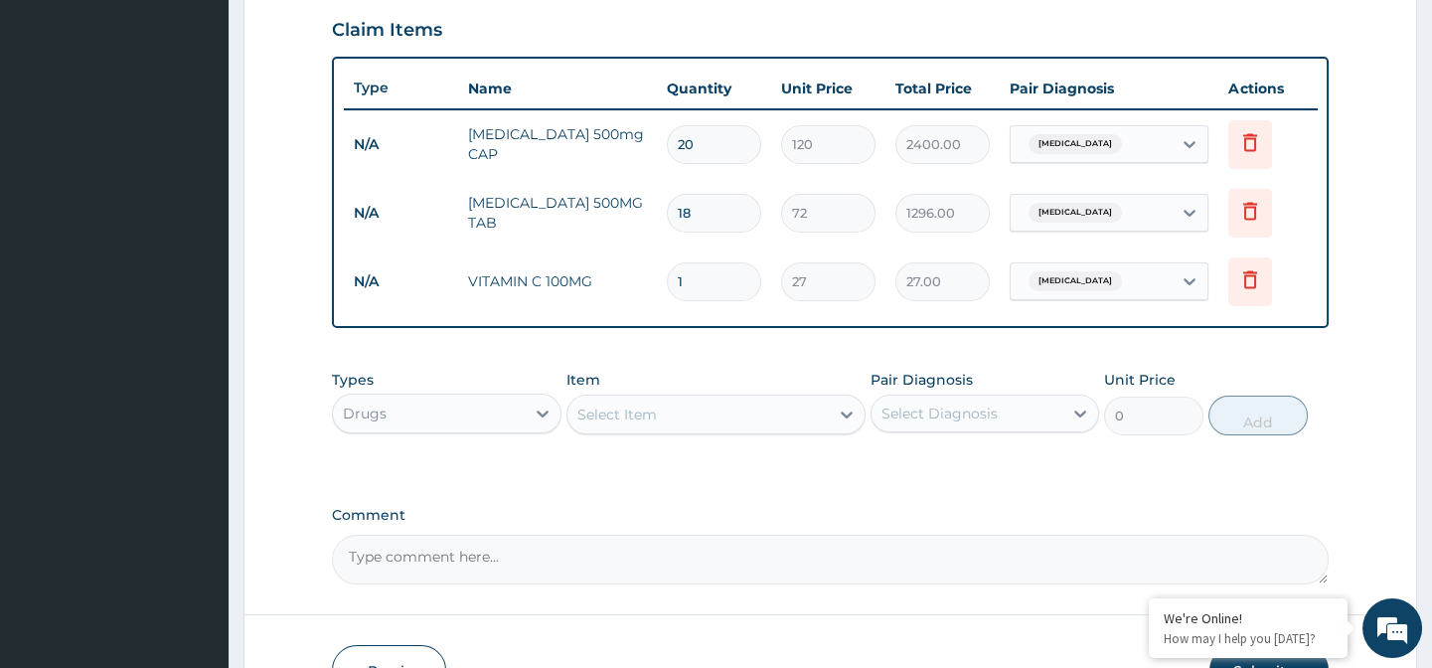
type input "18"
type input "486.00"
type input "18"
click at [541, 417] on icon at bounding box center [543, 414] width 12 height 7
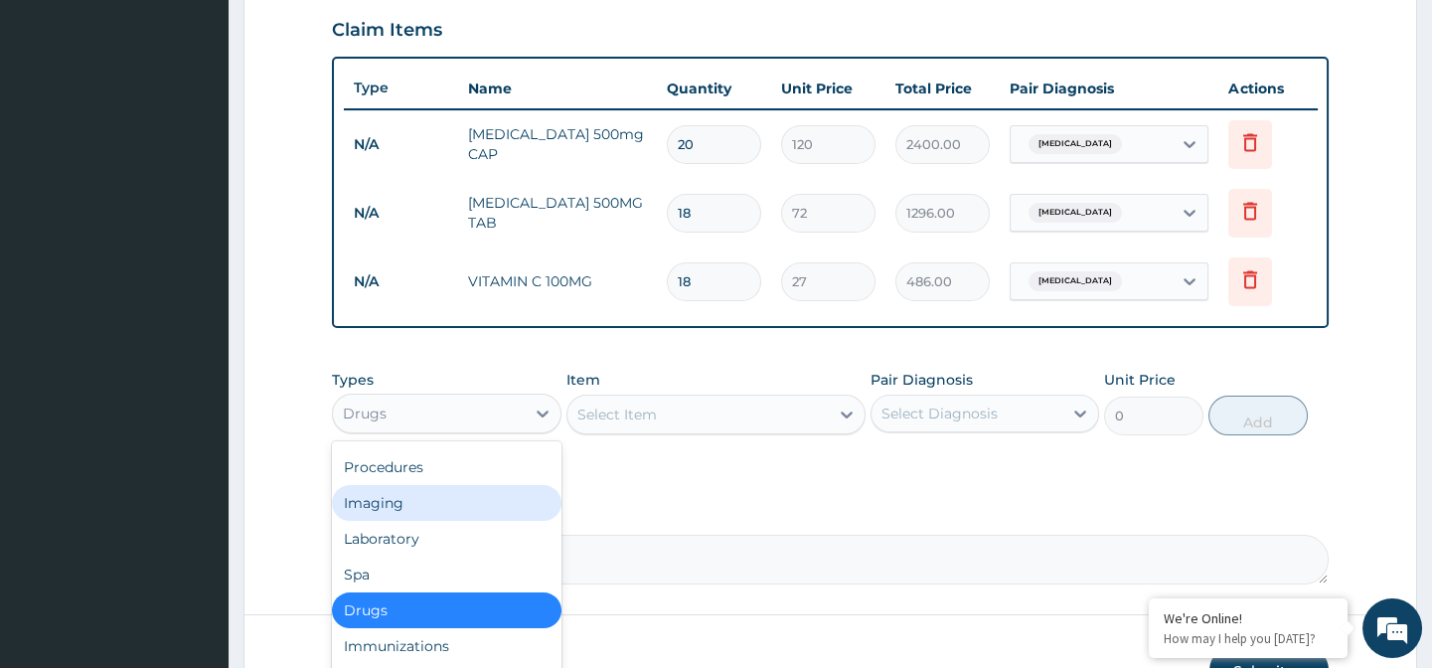
scroll to position [0, 0]
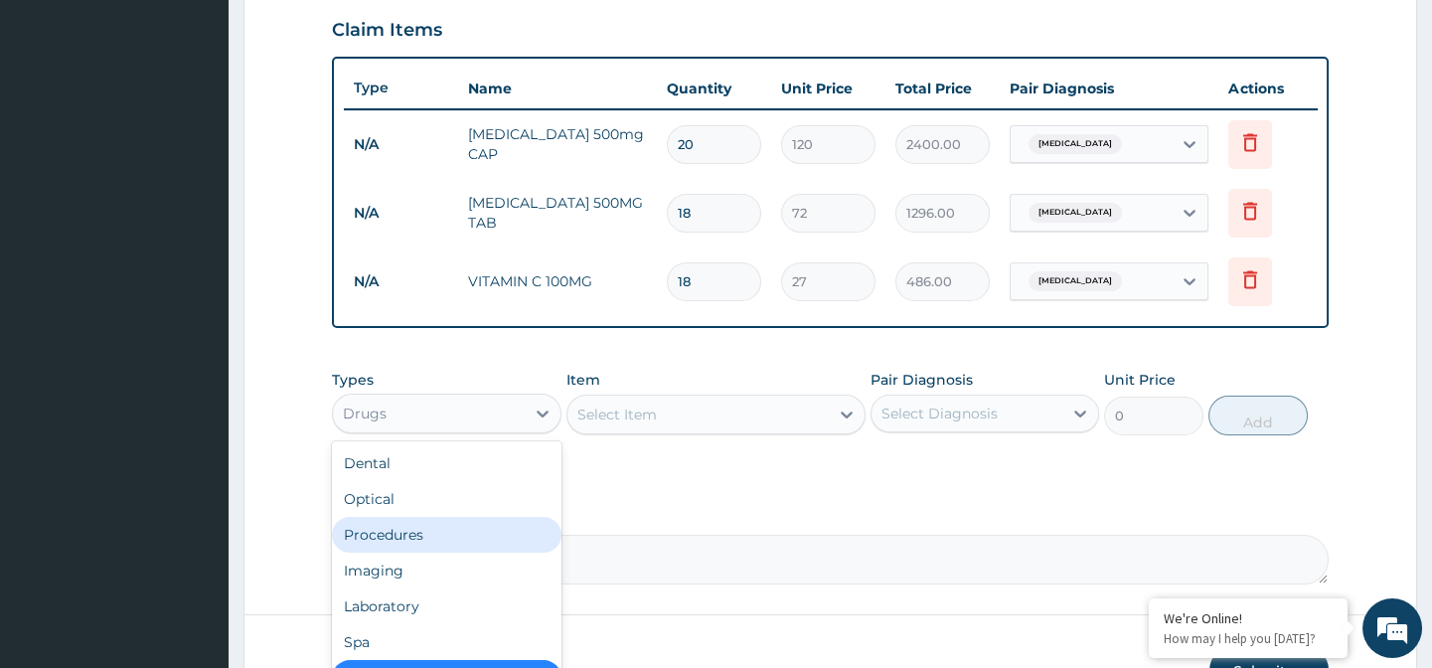
click at [453, 553] on div "Procedures" at bounding box center [446, 535] width 229 height 36
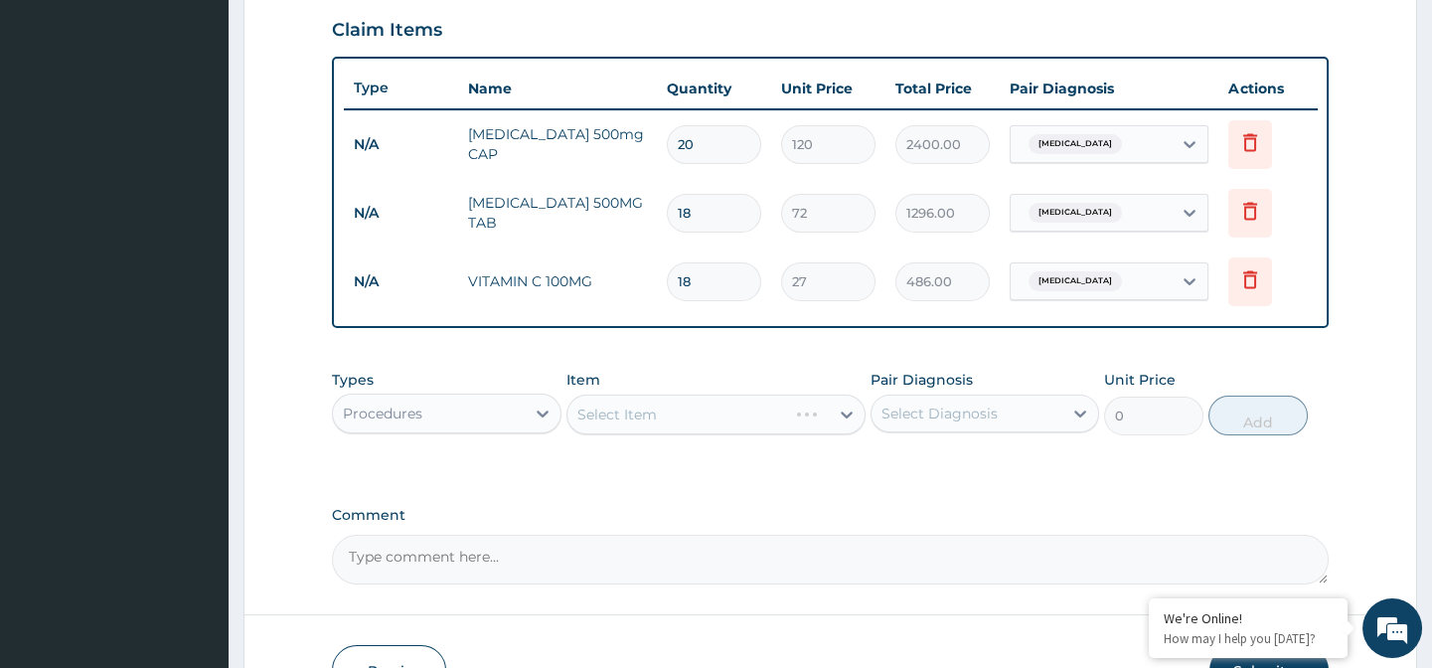
click at [664, 412] on div "Select Item" at bounding box center [716, 415] width 299 height 40
click at [657, 425] on div "Select Item" at bounding box center [716, 415] width 299 height 40
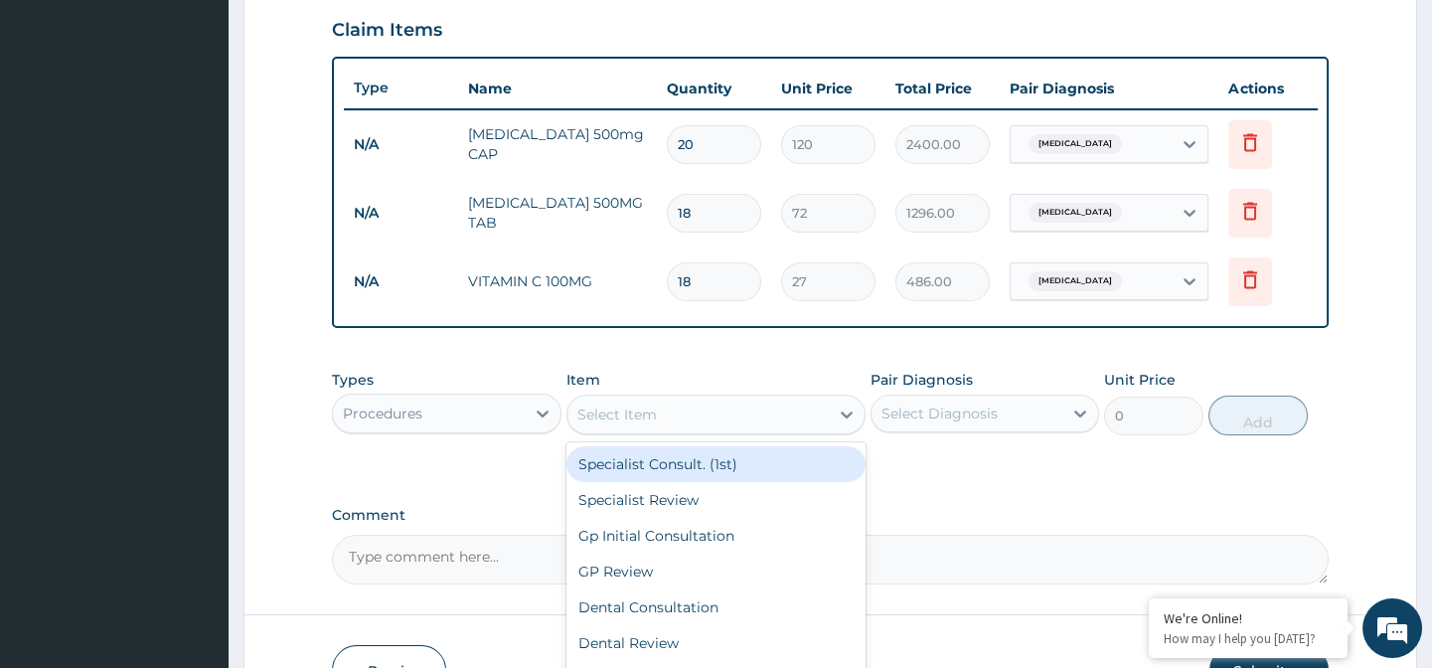
drag, startPoint x: 657, startPoint y: 425, endPoint x: 652, endPoint y: 439, distance: 14.8
click at [652, 430] on div "Select Item" at bounding box center [698, 415] width 261 height 32
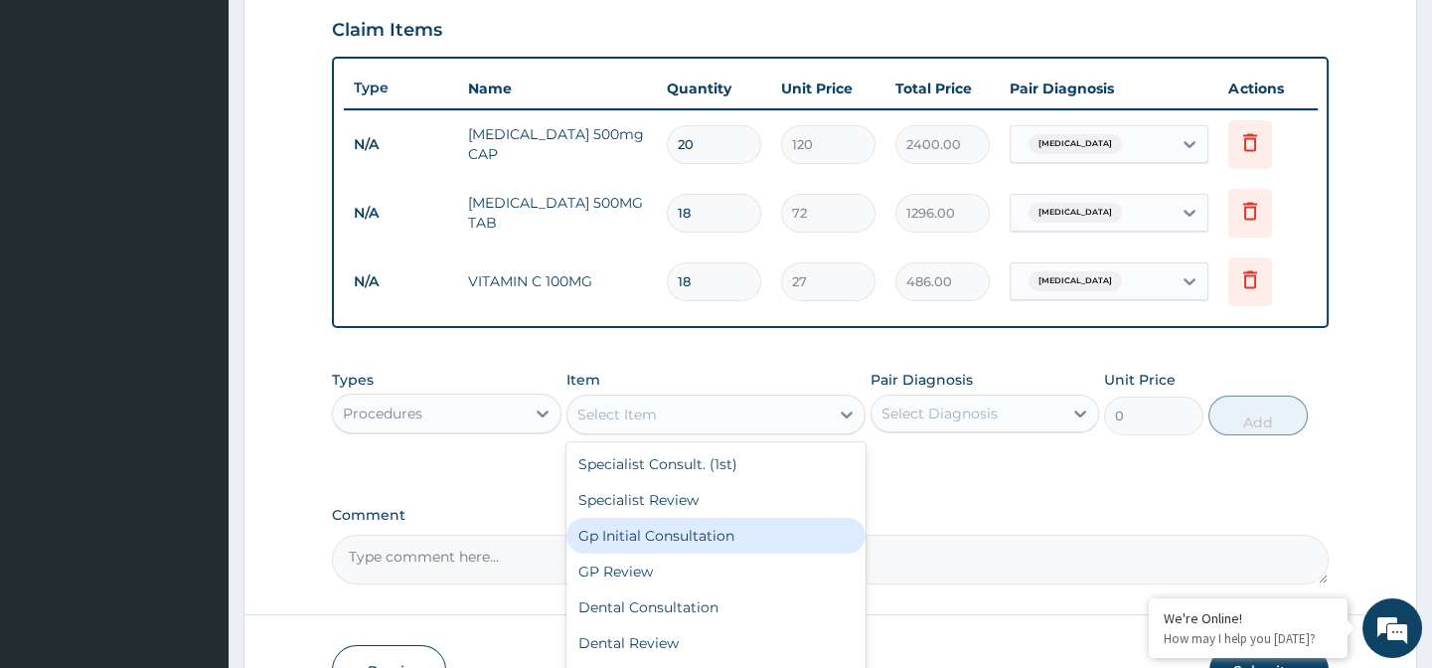
click at [660, 546] on div "Gp Initial Consultation" at bounding box center [716, 536] width 299 height 36
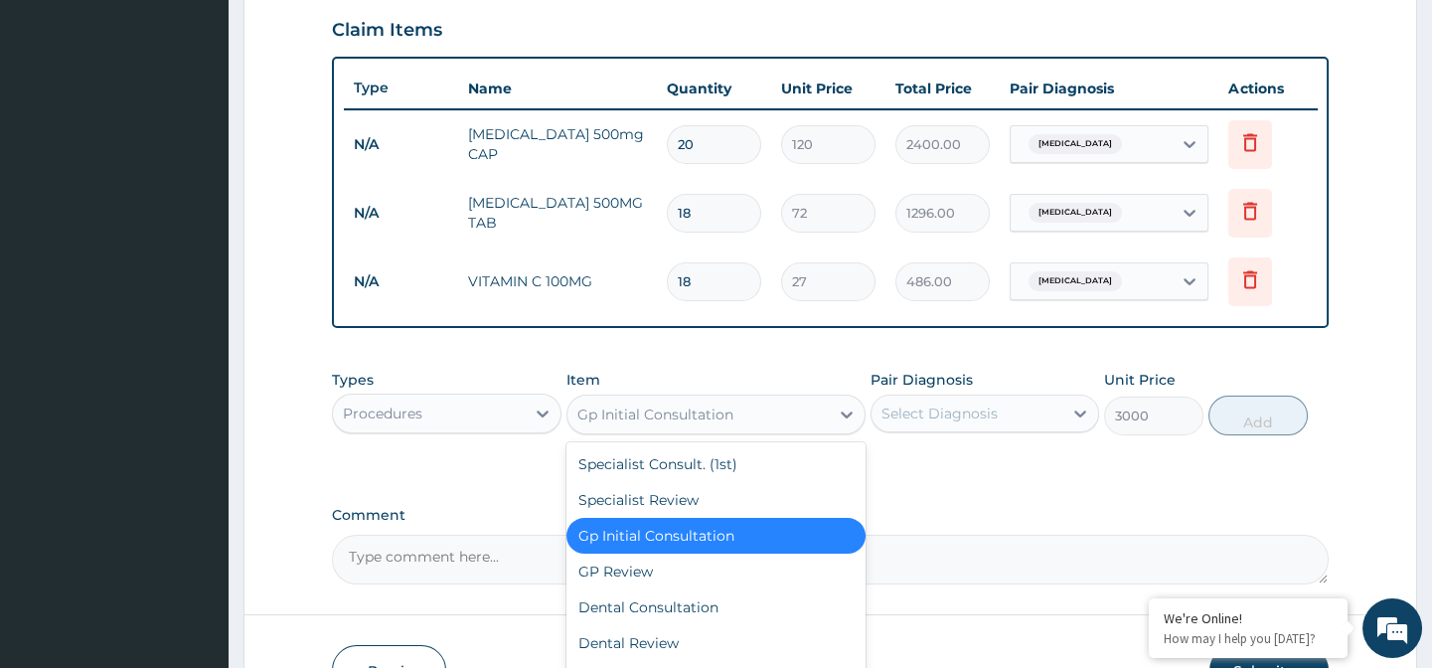
click at [701, 422] on div "Gp Initial Consultation" at bounding box center [656, 415] width 156 height 20
click at [663, 589] on div "GP Review" at bounding box center [716, 572] width 299 height 36
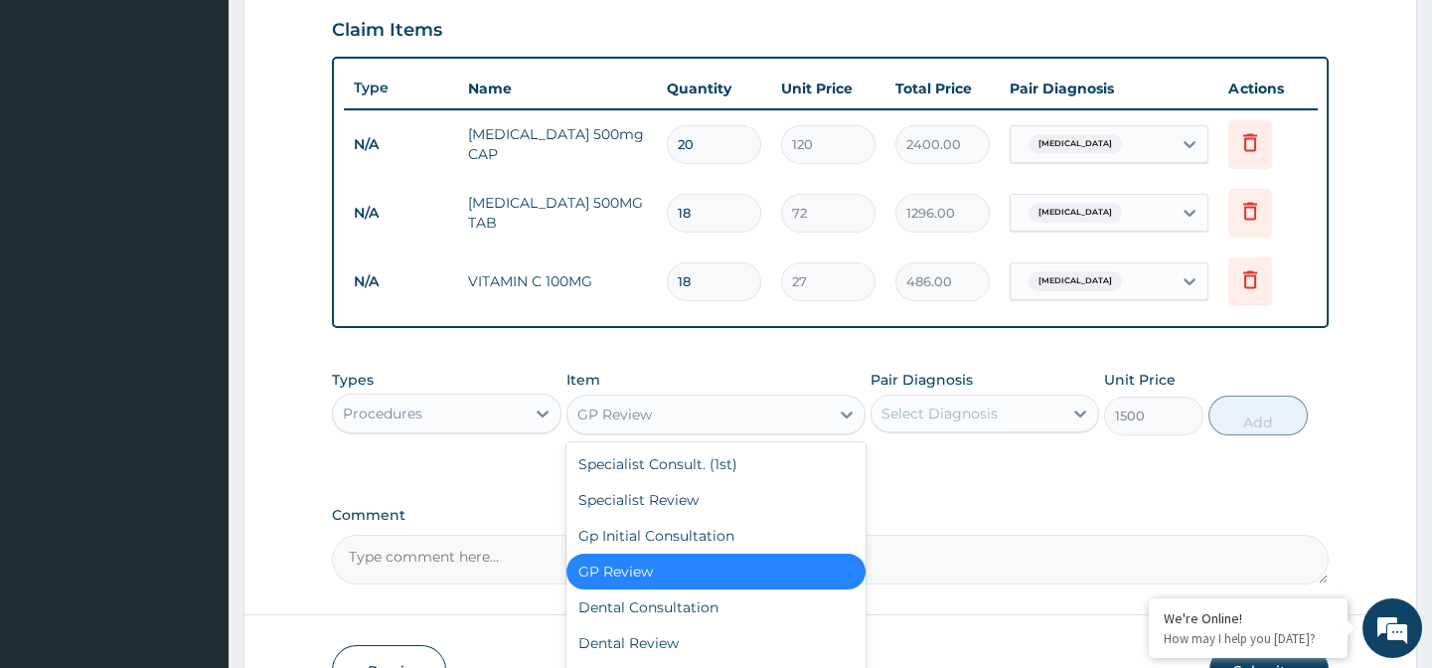
click at [685, 410] on div "GP Review" at bounding box center [716, 415] width 299 height 40
click at [686, 546] on div "Gp Initial Consultation" at bounding box center [716, 536] width 299 height 36
type input "3000"
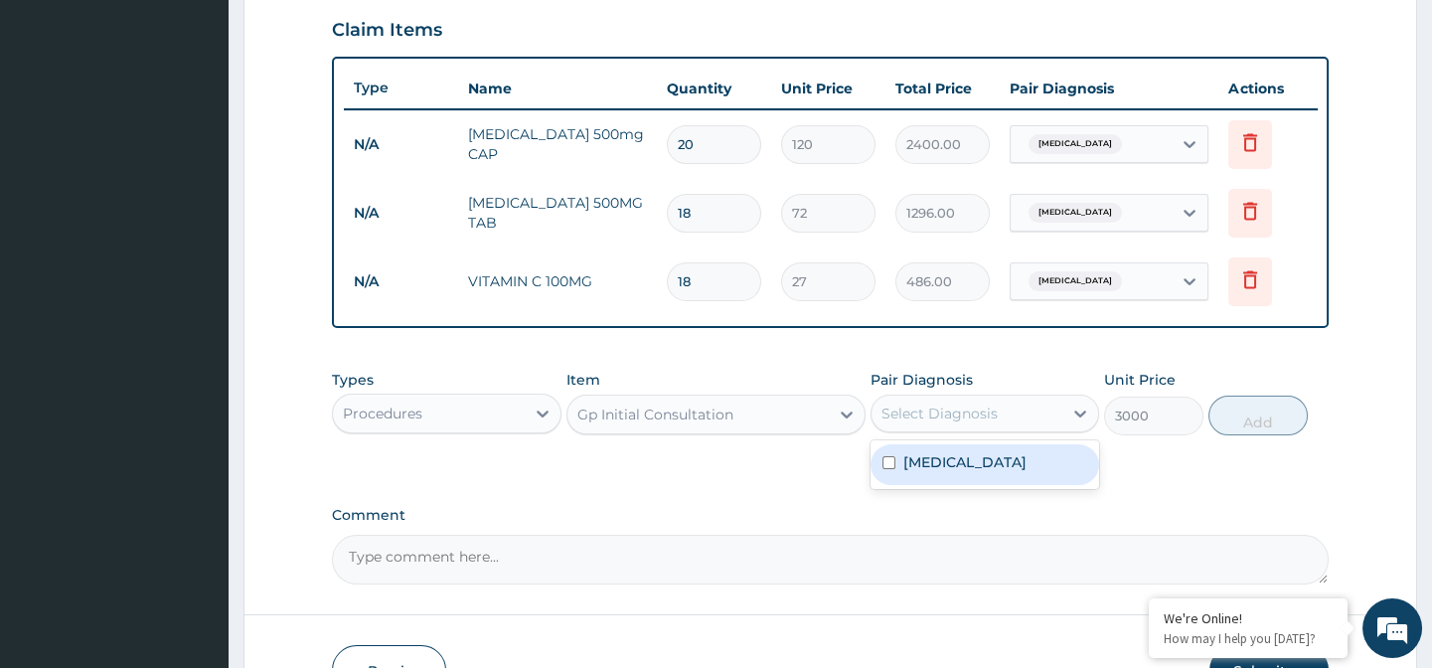
click at [906, 415] on div "Select Diagnosis" at bounding box center [967, 414] width 191 height 32
click at [883, 469] on input "checkbox" at bounding box center [889, 462] width 13 height 13
checkbox input "true"
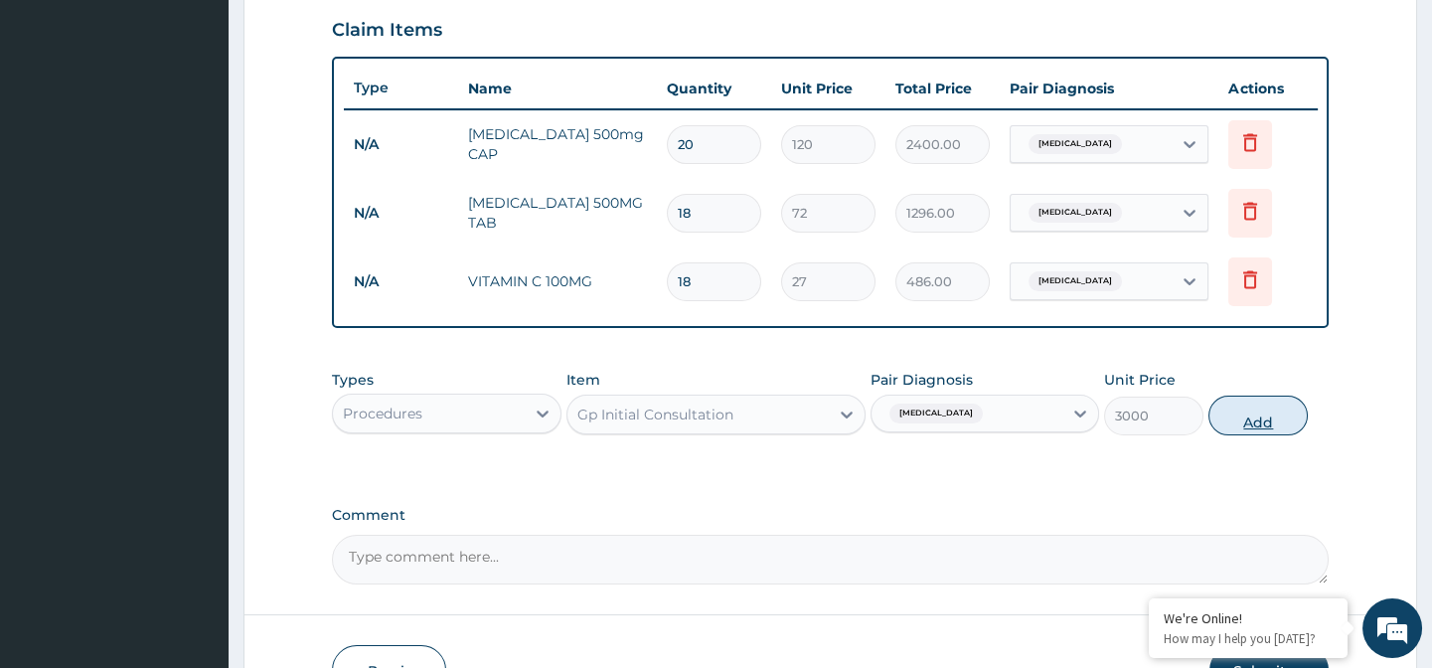
click at [1270, 433] on button "Add" at bounding box center [1258, 416] width 99 height 40
type input "0"
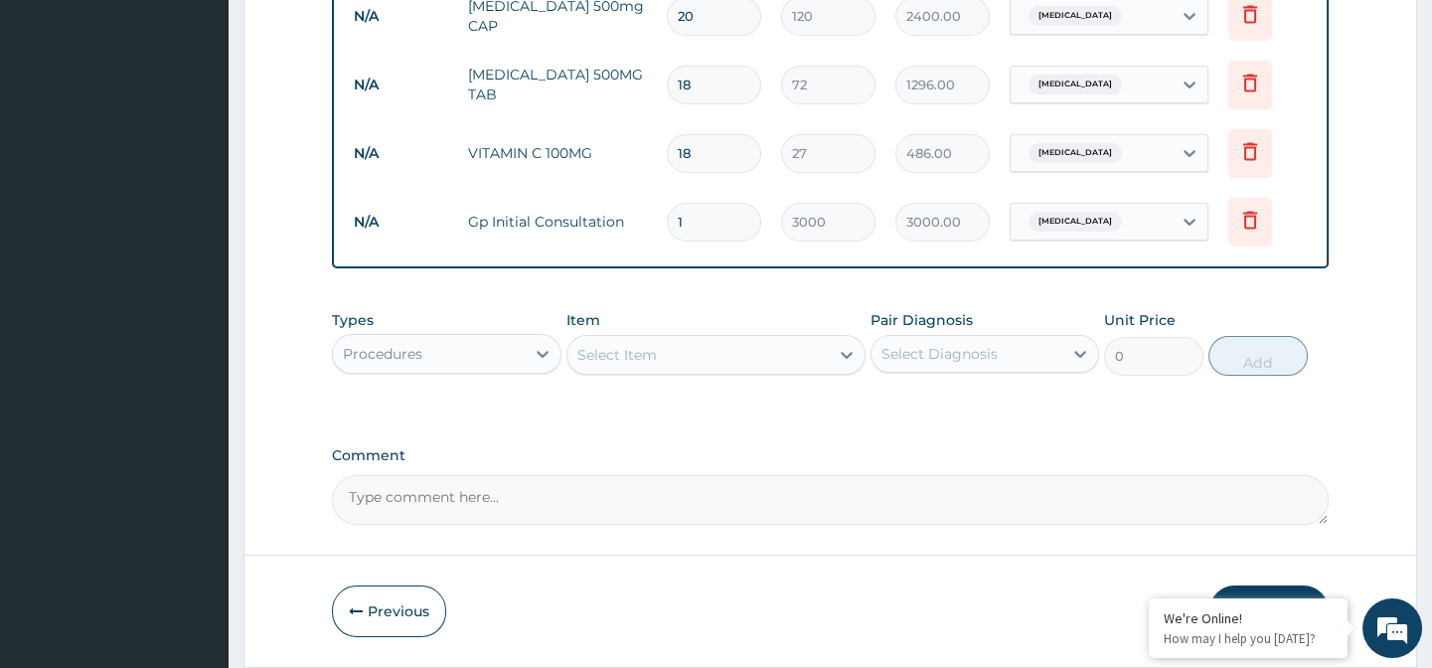
scroll to position [890, 0]
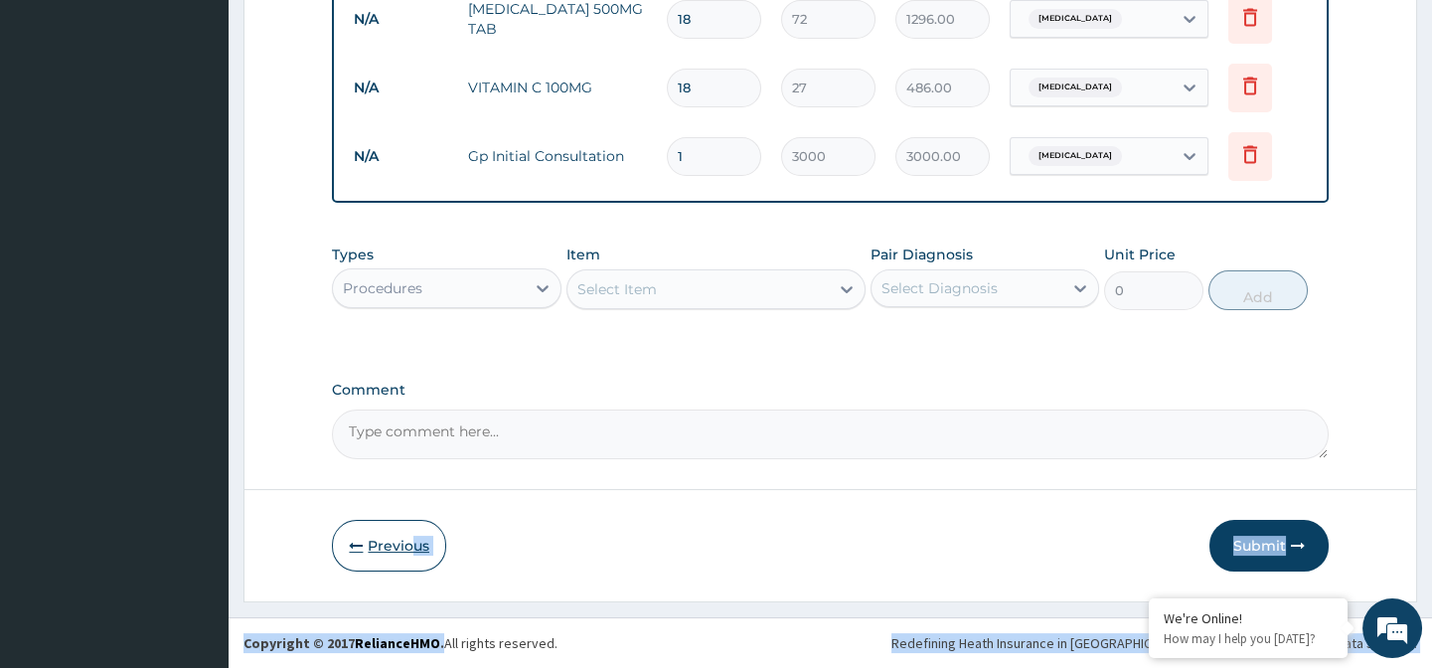
click at [1252, 537] on button "Submit" at bounding box center [1269, 546] width 119 height 52
